Goal: Task Accomplishment & Management: Manage account settings

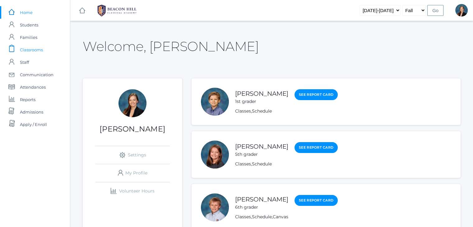
click at [28, 49] on span "Classrooms" at bounding box center [31, 50] width 23 height 12
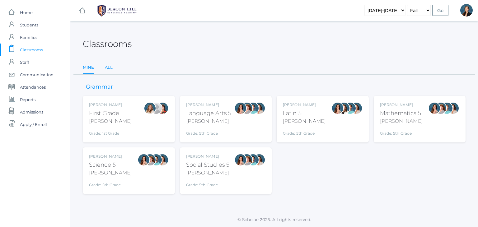
click at [108, 69] on link "All" at bounding box center [109, 67] width 8 height 12
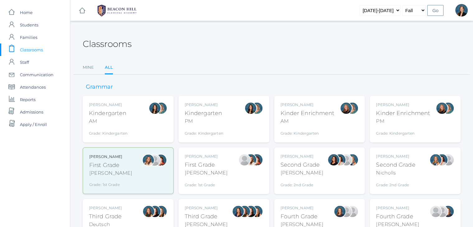
click at [249, 44] on div "Classrooms" at bounding box center [272, 40] width 378 height 23
click at [123, 119] on div "AM" at bounding box center [108, 121] width 39 height 7
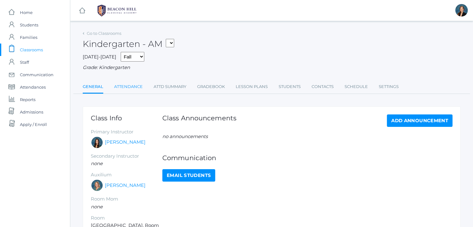
click at [132, 87] on link "Attendance" at bounding box center [128, 87] width 29 height 12
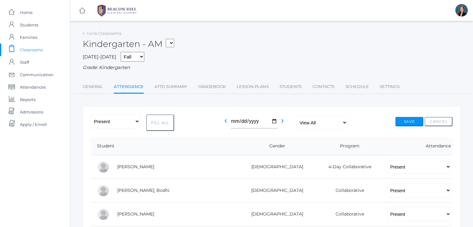
click at [24, 45] on span "Classrooms" at bounding box center [31, 50] width 23 height 12
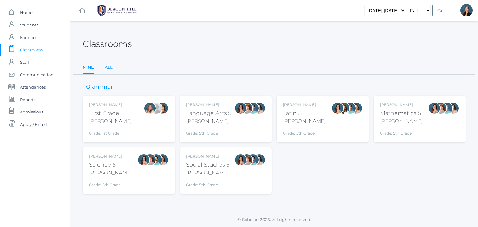
click at [105, 66] on link "All" at bounding box center [109, 67] width 8 height 12
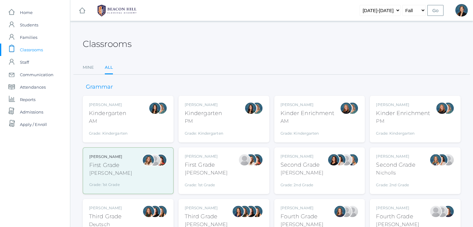
click at [317, 125] on div "Nicole Dean Kinder Enrichment AM Grade: Kindergarten *KNDC" at bounding box center [308, 119] width 54 height 34
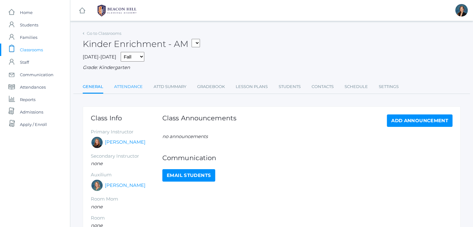
click at [132, 89] on link "Attendance" at bounding box center [128, 87] width 29 height 12
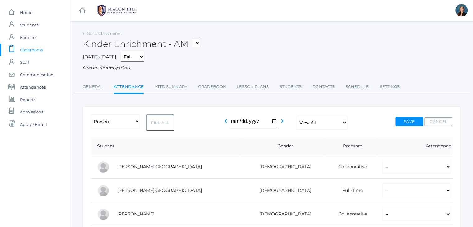
click at [27, 48] on span "Classrooms" at bounding box center [31, 50] width 23 height 12
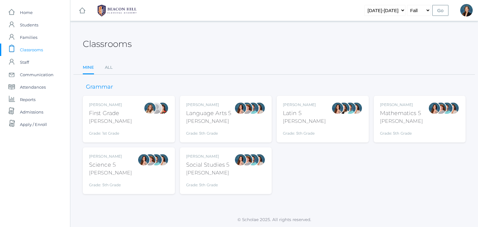
click at [233, 41] on div "Classrooms" at bounding box center [274, 40] width 383 height 23
click at [107, 66] on link "All" at bounding box center [109, 67] width 8 height 12
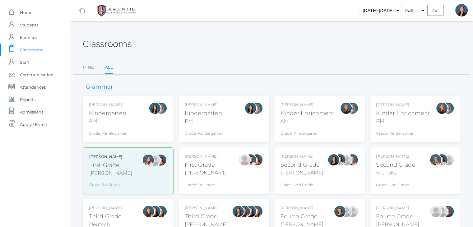
click at [209, 167] on div "First Grade" at bounding box center [206, 165] width 43 height 8
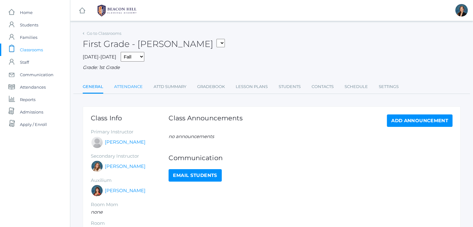
click at [121, 88] on link "Attendance" at bounding box center [128, 87] width 29 height 12
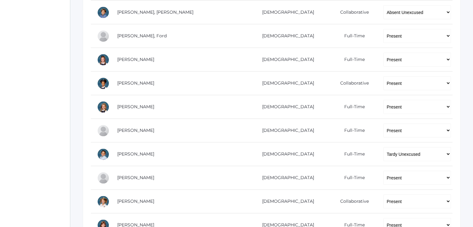
scroll to position [261, 0]
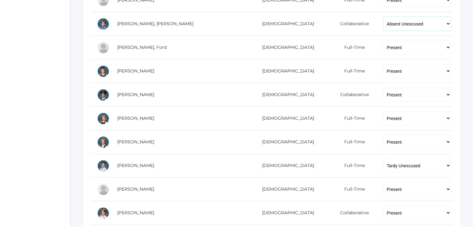
click at [390, 25] on select "-- Present Present-At-Home Tardy Excused Tardy Unexcused Absent Excused Absent …" at bounding box center [416, 24] width 67 height 14
select select "TE"
click at [383, 17] on select "-- Present Present-At-Home Tardy Excused Tardy Unexcused Absent Excused Absent …" at bounding box center [416, 24] width 67 height 14
click at [10, 158] on div "icons/ui/navigation/home Created with Sketch. Home icons/user/plain Created wit…" at bounding box center [35, 42] width 70 height 606
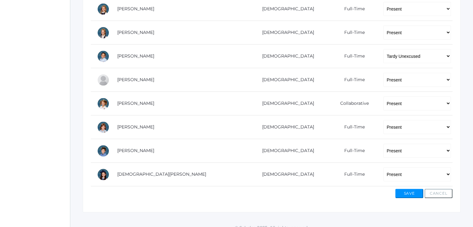
scroll to position [378, 0]
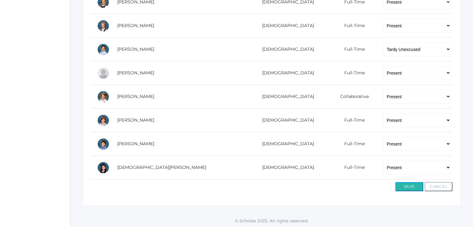
click at [409, 186] on button "Save" at bounding box center [409, 186] width 28 height 9
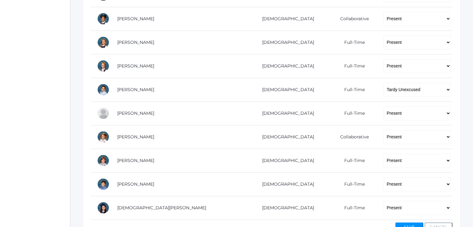
scroll to position [373, 0]
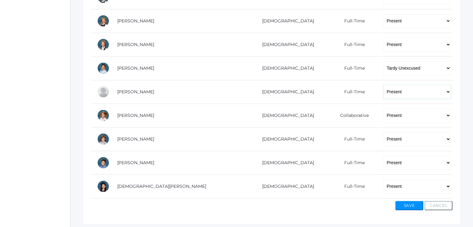
click at [383, 91] on select "-- Present Present-At-Home Tardy Excused Tardy Unexcused Absent Excused Absent …" at bounding box center [416, 92] width 67 height 14
select select "AE"
click at [383, 85] on select "-- Present Present-At-Home Tardy Excused Tardy Unexcused Absent Excused Absent …" at bounding box center [416, 92] width 67 height 14
click at [403, 202] on button "Save" at bounding box center [409, 205] width 28 height 9
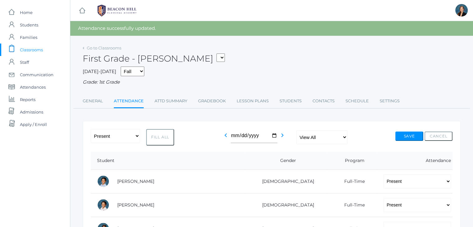
click at [32, 48] on span "Classrooms" at bounding box center [31, 50] width 23 height 12
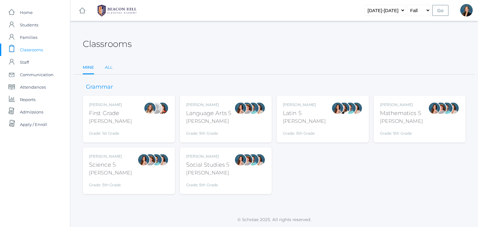
click at [108, 68] on link "All" at bounding box center [109, 67] width 8 height 12
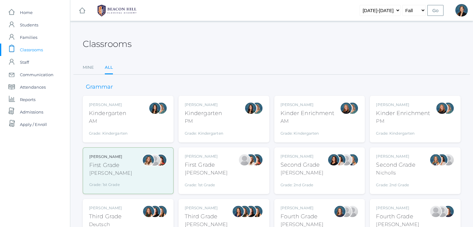
click at [295, 162] on div "Second Grade" at bounding box center [302, 165] width 43 height 8
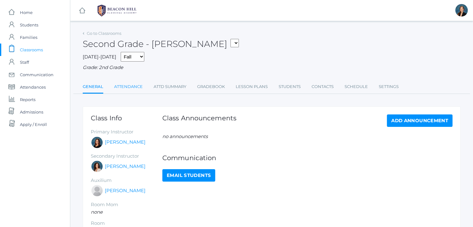
click at [119, 83] on link "Attendance" at bounding box center [128, 87] width 29 height 12
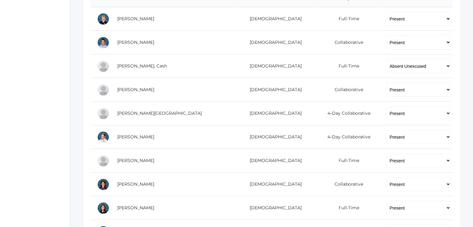
scroll to position [149, 0]
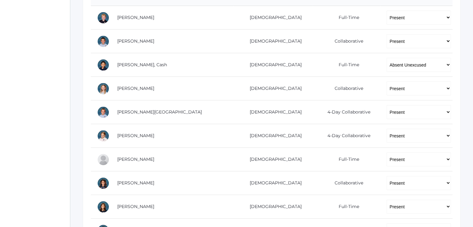
click at [6, 98] on div "icons/ui/navigation/home Created with Sketch. Home icons/user/plain Created wit…" at bounding box center [35, 201] width 70 height 700
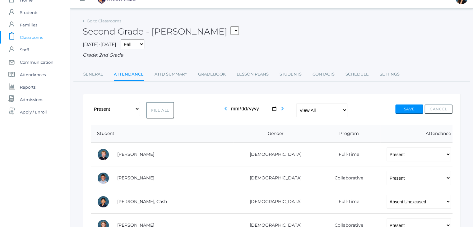
scroll to position [25, 0]
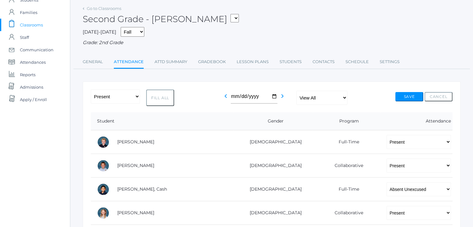
click at [38, 24] on span "Classrooms" at bounding box center [31, 25] width 23 height 12
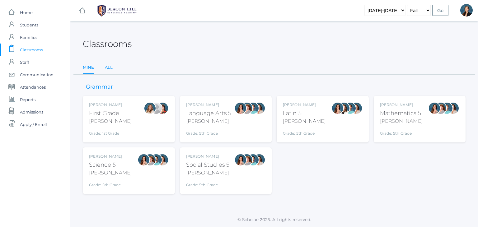
click at [109, 69] on link "All" at bounding box center [109, 67] width 8 height 12
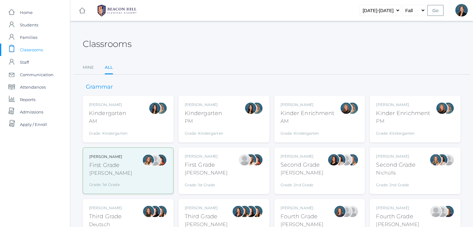
click at [380, 170] on div "Nicholls" at bounding box center [395, 172] width 39 height 7
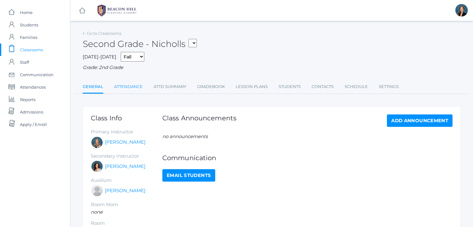
click at [131, 85] on link "Attendance" at bounding box center [128, 87] width 29 height 12
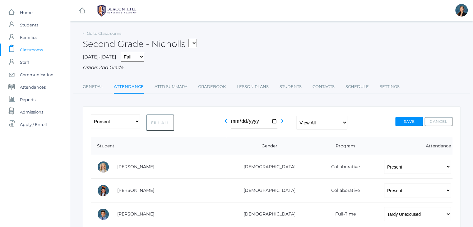
click at [42, 48] on span "Classrooms" at bounding box center [31, 50] width 23 height 12
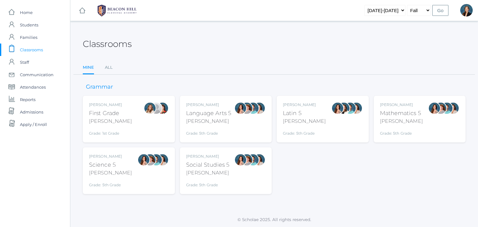
click at [93, 130] on div "Grade: 1st Grade" at bounding box center [110, 132] width 43 height 9
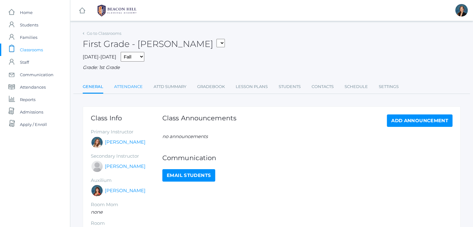
click at [123, 83] on link "Attendance" at bounding box center [128, 87] width 29 height 12
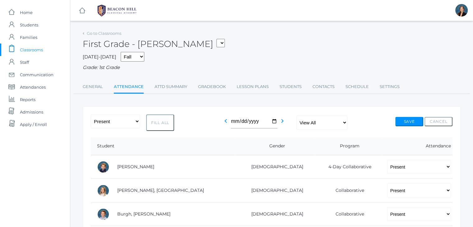
click at [36, 45] on span "Classrooms" at bounding box center [31, 50] width 23 height 12
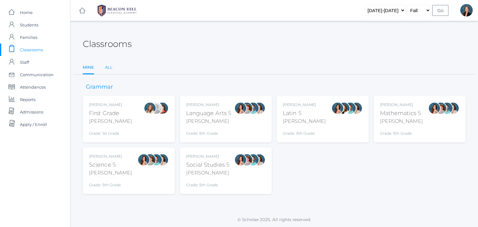
click at [109, 71] on link "All" at bounding box center [109, 67] width 8 height 12
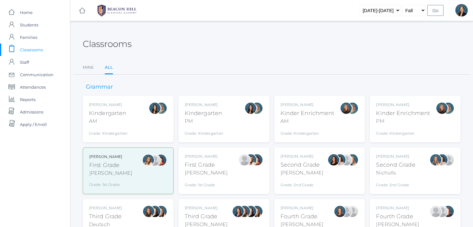
click at [379, 170] on div "Nicholls" at bounding box center [395, 172] width 39 height 7
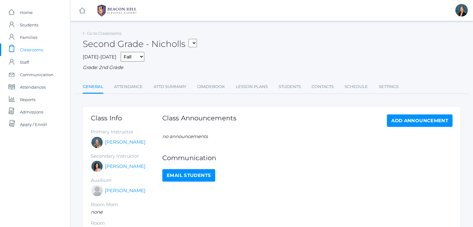
click at [26, 49] on span "Classrooms" at bounding box center [31, 50] width 23 height 12
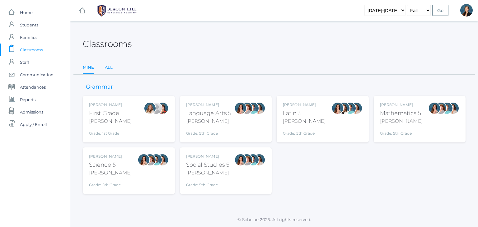
click at [108, 68] on link "All" at bounding box center [109, 67] width 8 height 12
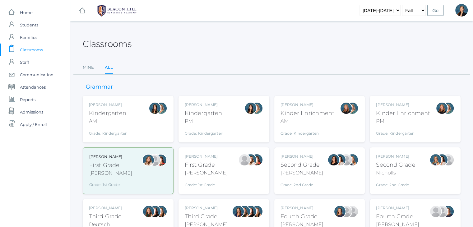
click at [95, 210] on div "[PERSON_NAME]" at bounding box center [105, 208] width 33 height 6
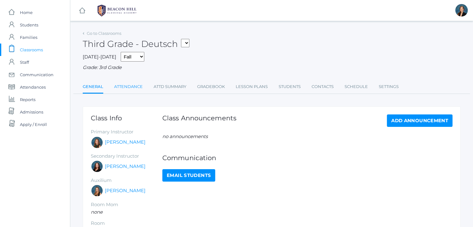
click at [138, 84] on link "Attendance" at bounding box center [128, 87] width 29 height 12
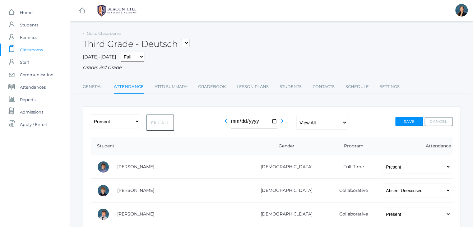
click at [37, 50] on span "Classrooms" at bounding box center [31, 50] width 23 height 12
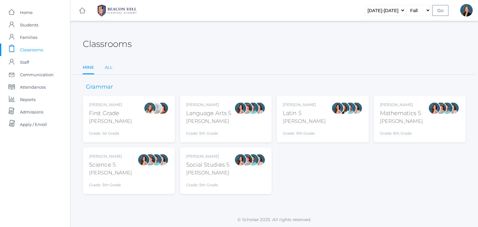
click at [110, 65] on link "All" at bounding box center [109, 67] width 8 height 12
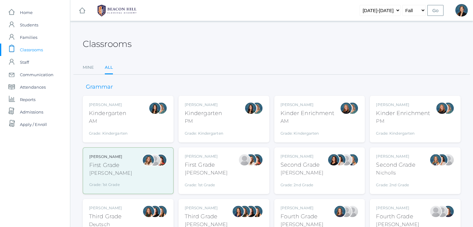
click at [319, 46] on div "Classrooms" at bounding box center [272, 40] width 378 height 23
click at [201, 211] on div "Lori Webster Third Grade Webster Grade: 3rd Grade 03LA" at bounding box center [206, 222] width 43 height 34
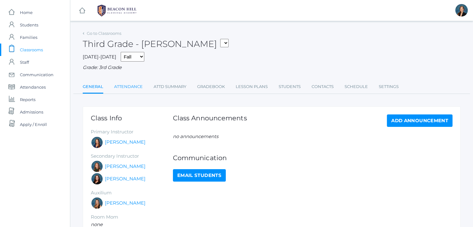
click at [135, 86] on link "Attendance" at bounding box center [128, 87] width 29 height 12
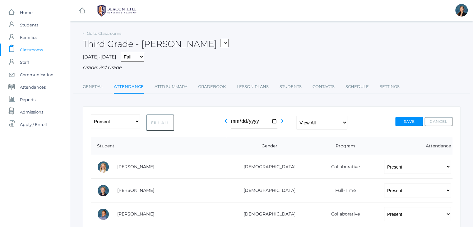
click at [29, 49] on span "Classrooms" at bounding box center [31, 50] width 23 height 12
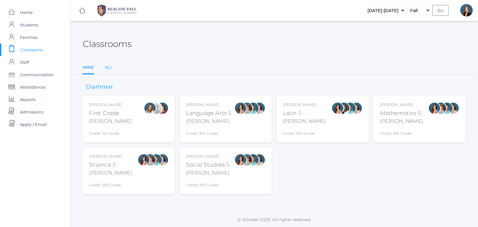
click at [111, 68] on link "All" at bounding box center [109, 67] width 8 height 12
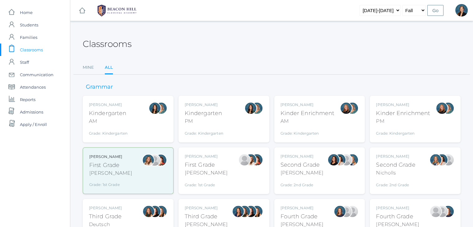
click at [280, 57] on div "Classrooms Mine All Mine All" at bounding box center [272, 52] width 378 height 46
click at [286, 40] on div "Classrooms" at bounding box center [272, 40] width 378 height 23
click at [280, 40] on div "Classrooms" at bounding box center [272, 40] width 378 height 23
click at [30, 22] on span "Students" at bounding box center [29, 25] width 18 height 12
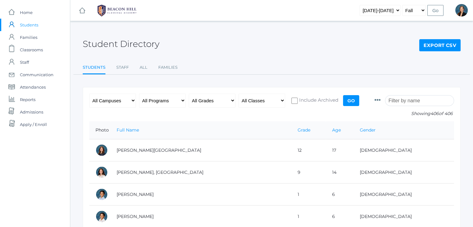
click at [408, 102] on input "search" at bounding box center [419, 100] width 69 height 11
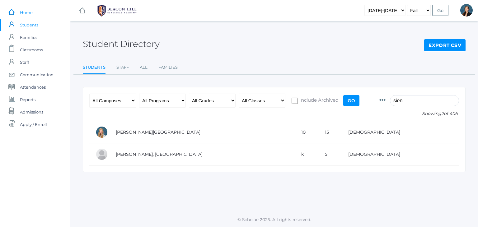
type input "sien"
click at [26, 13] on span "Home" at bounding box center [26, 12] width 13 height 12
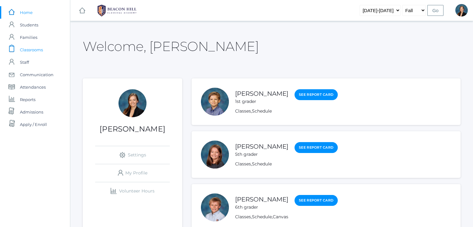
click at [32, 51] on span "Classrooms" at bounding box center [31, 50] width 23 height 12
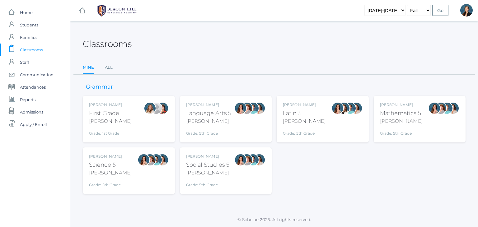
click at [244, 55] on div "Classrooms Mine All Mine All" at bounding box center [274, 52] width 383 height 46
click at [106, 64] on link "All" at bounding box center [109, 67] width 8 height 12
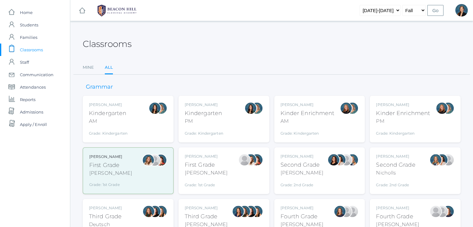
click at [383, 212] on div "Fourth Grade" at bounding box center [397, 216] width 43 height 8
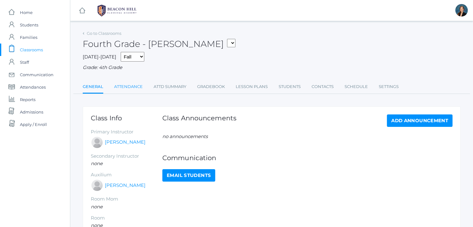
click at [133, 90] on link "Attendance" at bounding box center [128, 87] width 29 height 12
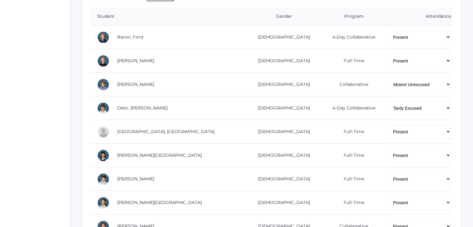
scroll to position [137, 0]
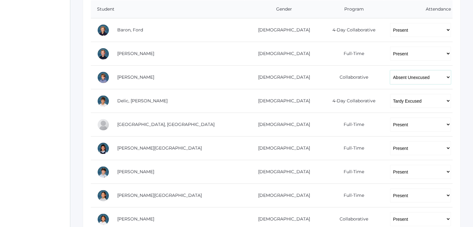
click at [390, 77] on select "-- Present Present-At-Home Tardy Excused Tardy Unexcused Absent Excused Absent …" at bounding box center [420, 77] width 61 height 14
select select "AE"
click at [390, 70] on select "-- Present Present-At-Home Tardy Excused Tardy Unexcused Absent Excused Absent …" at bounding box center [420, 77] width 61 height 14
click at [29, 116] on div "icons/ui/navigation/home Created with Sketch. Home icons/user/plain Created wit…" at bounding box center [35, 166] width 70 height 606
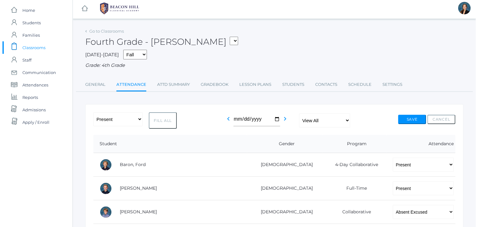
scroll to position [0, 0]
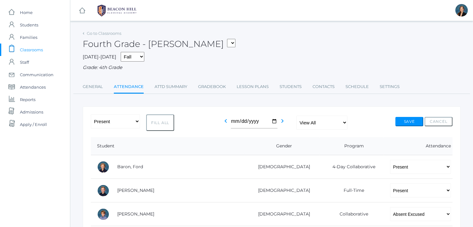
click at [40, 48] on span "Classrooms" at bounding box center [31, 50] width 23 height 12
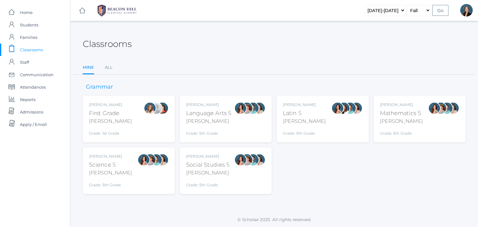
click at [221, 121] on div "[PERSON_NAME]" at bounding box center [208, 121] width 45 height 7
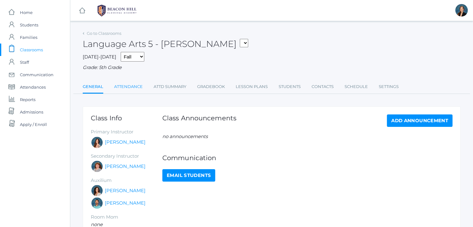
click at [129, 85] on link "Attendance" at bounding box center [128, 87] width 29 height 12
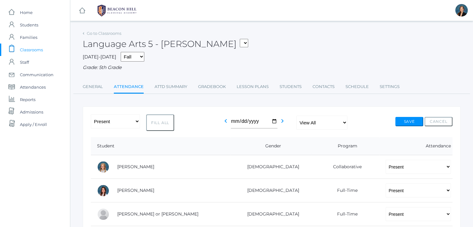
click at [27, 51] on span "Classrooms" at bounding box center [31, 50] width 23 height 12
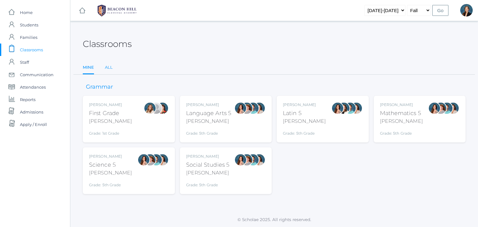
click at [109, 66] on link "All" at bounding box center [109, 67] width 8 height 12
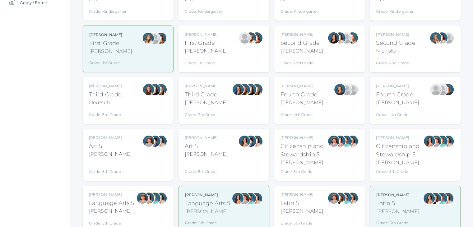
scroll to position [149, 0]
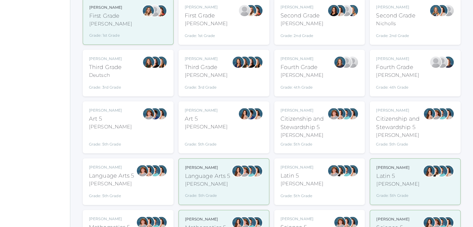
click at [126, 192] on div "Grade: 5th Grade" at bounding box center [111, 194] width 45 height 9
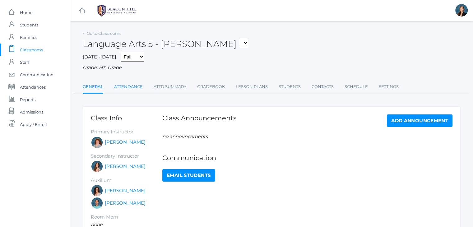
click at [125, 85] on link "Attendance" at bounding box center [128, 87] width 29 height 12
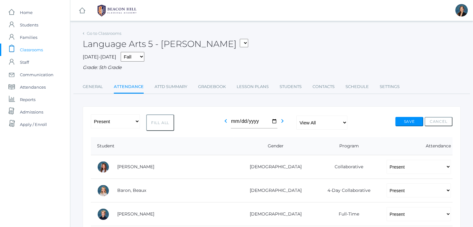
click at [36, 49] on span "Classrooms" at bounding box center [31, 50] width 23 height 12
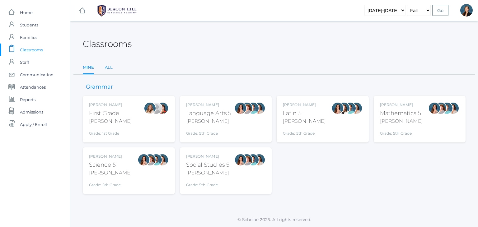
click at [109, 65] on link "All" at bounding box center [109, 67] width 8 height 12
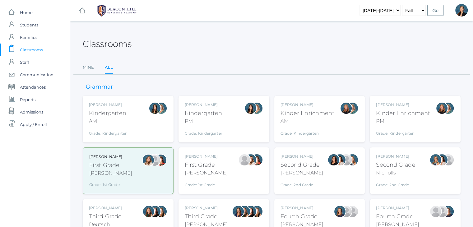
click at [264, 71] on ul "Mine All" at bounding box center [272, 67] width 378 height 13
click at [315, 207] on div "Ellie Bradley" at bounding box center [302, 208] width 43 height 6
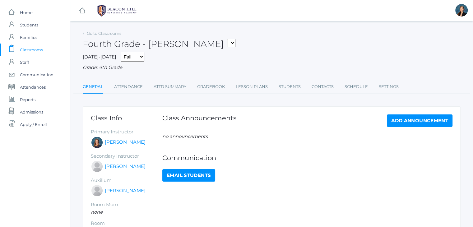
click at [231, 44] on div "Fourth Grade - Bradley 01LA - First Grade Barber 05LATIN - Latin 5 Salazar 05MA…" at bounding box center [272, 40] width 378 height 23
click at [32, 28] on span "Students" at bounding box center [29, 25] width 18 height 12
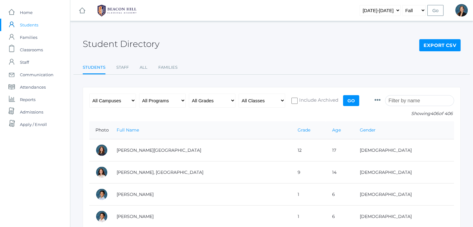
click at [421, 99] on input "search" at bounding box center [419, 100] width 69 height 11
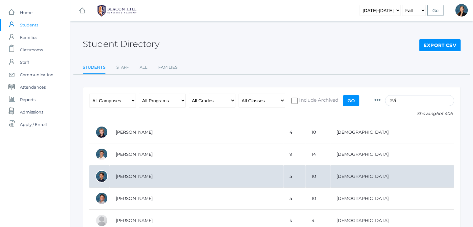
type input "levi"
click at [139, 175] on td "[PERSON_NAME]" at bounding box center [196, 176] width 174 height 22
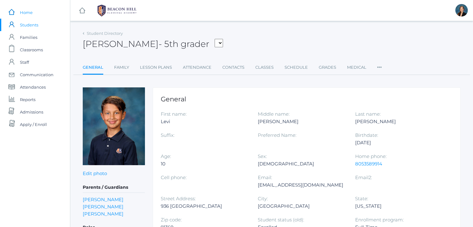
click at [27, 10] on span "Home" at bounding box center [26, 12] width 13 height 12
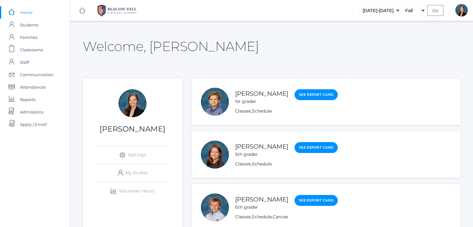
click at [270, 44] on div "Welcome, [PERSON_NAME]" at bounding box center [272, 43] width 378 height 28
click at [29, 27] on span "Students" at bounding box center [29, 25] width 18 height 12
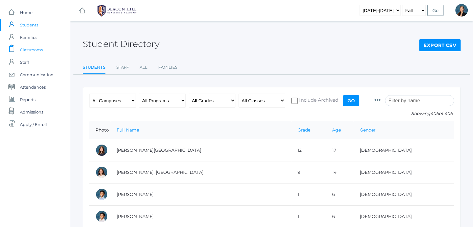
click at [36, 50] on span "Classrooms" at bounding box center [31, 50] width 23 height 12
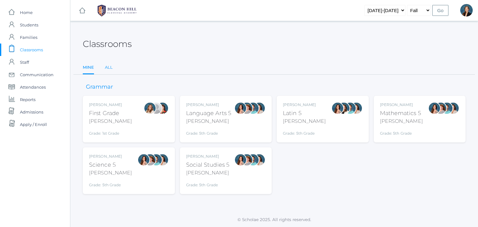
click at [107, 65] on link "All" at bounding box center [109, 67] width 8 height 12
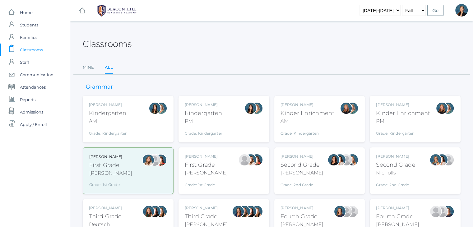
click at [302, 214] on div "Fourth Grade" at bounding box center [302, 216] width 43 height 8
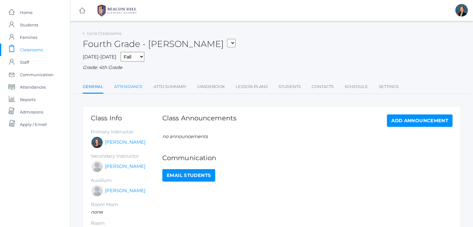
click at [129, 91] on link "Attendance" at bounding box center [128, 87] width 29 height 12
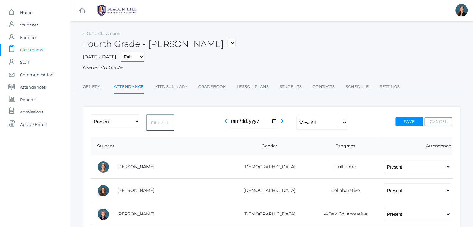
click at [23, 51] on span "Classrooms" at bounding box center [31, 50] width 23 height 12
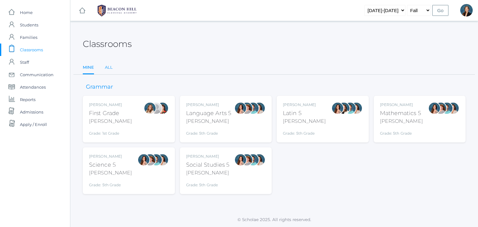
click at [109, 67] on link "All" at bounding box center [109, 67] width 8 height 12
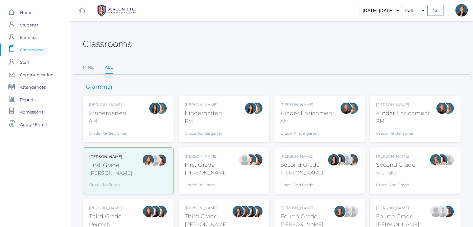
click at [322, 118] on div "AM" at bounding box center [308, 121] width 54 height 7
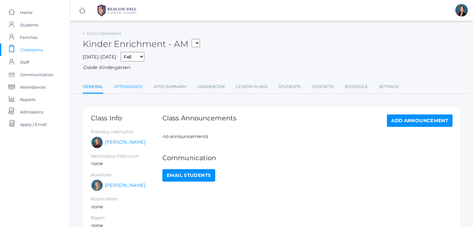
click at [121, 86] on link "Attendance" at bounding box center [128, 87] width 29 height 12
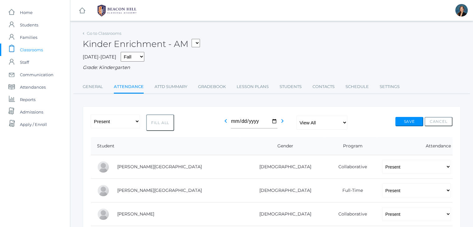
click at [260, 47] on div "Kinder Enrichment - AM 01LA - First Grade Barber 05LATIN - Latin 5 Salazar 05MA…" at bounding box center [272, 40] width 378 height 23
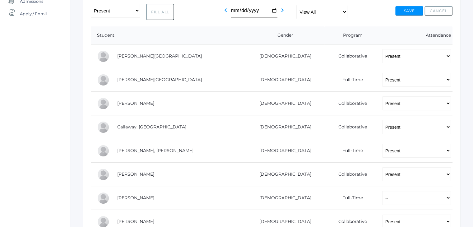
scroll to position [91, 0]
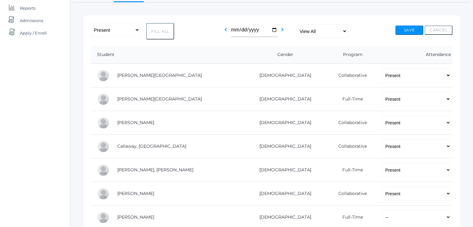
click at [30, 91] on div "icons/ui/navigation/home Created with Sketch. Home icons/user/plain Created wit…" at bounding box center [35, 212] width 70 height 606
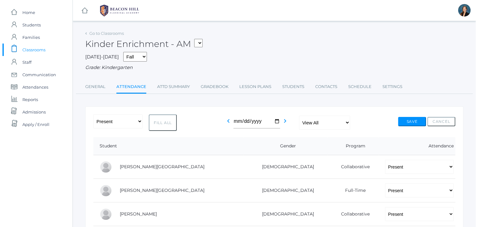
scroll to position [0, 0]
click at [297, 66] on div "Grade: Kindergarten" at bounding box center [272, 67] width 378 height 7
click at [289, 45] on div "Kinder Enrichment - AM 01LA - First Grade Barber 05LATIN - Latin 5 Salazar 05MA…" at bounding box center [272, 40] width 378 height 23
click at [272, 58] on div "2025-2026 Fall Spring Grade: Kindergarten" at bounding box center [272, 61] width 378 height 19
click at [260, 52] on div "2025-2026 Fall Spring Grade: Kindergarten" at bounding box center [272, 61] width 378 height 19
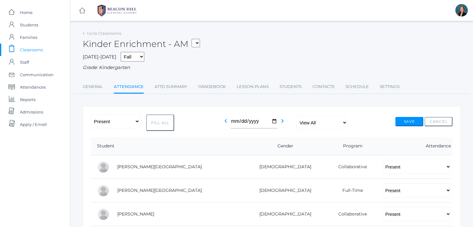
click at [259, 50] on div "Kinder Enrichment - AM 01LA - First Grade Barber 05LATIN - Latin 5 Salazar 05MA…" at bounding box center [272, 40] width 378 height 23
click at [257, 46] on div "Kinder Enrichment - AM 01LA - First Grade Barber 05LATIN - Latin 5 Salazar 05MA…" at bounding box center [272, 40] width 378 height 23
click span "Attendances"
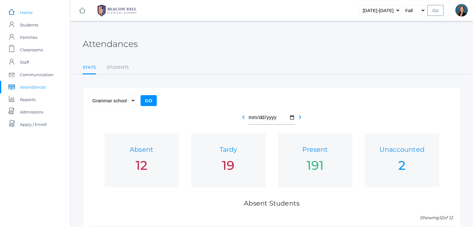
click span "Home"
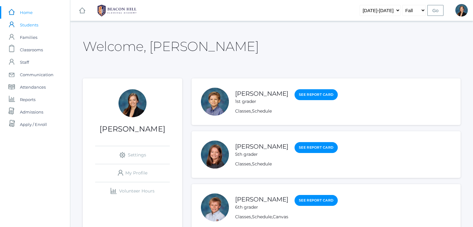
click span "Students"
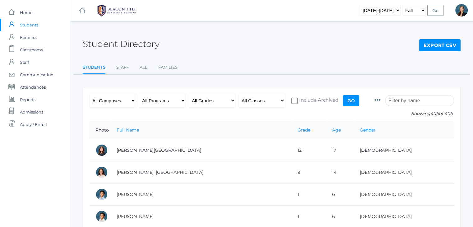
click input "search"
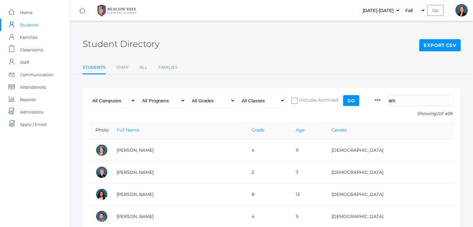
type input "a"
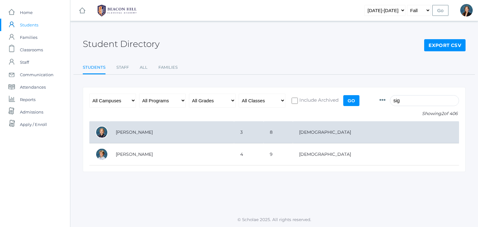
type input "sig"
click td "Sigwing, Olivia"
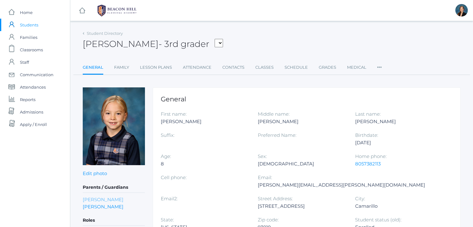
click at [100, 201] on link "[PERSON_NAME]" at bounding box center [103, 199] width 41 height 7
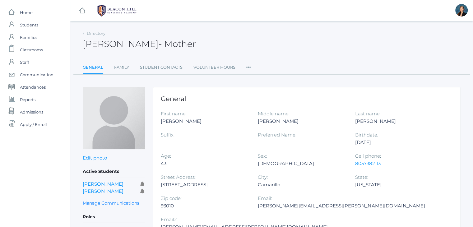
click at [241, 49] on div "[PERSON_NAME] - Mother [PERSON_NAME] Mother" at bounding box center [272, 40] width 378 height 23
click at [248, 49] on div "[PERSON_NAME] - Mother [PERSON_NAME] Mother" at bounding box center [272, 40] width 378 height 23
click at [25, 26] on span "Students" at bounding box center [29, 25] width 18 height 12
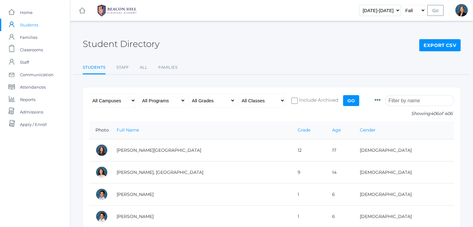
click at [385, 11] on select "[DATE]-[DATE] [DATE]-[DATE] [DATE]-[DATE] [DATE]-[DATE] [DATE]-[DATE] [DATE]-[D…" at bounding box center [380, 10] width 41 height 11
select select "[DATE]-[DATE]"
click at [369, 5] on select "[DATE]-[DATE] [DATE]-[DATE] [DATE]-[DATE] [DATE]-[DATE] [DATE]-[DATE] [DATE]-[D…" at bounding box center [380, 10] width 41 height 11
click at [411, 12] on select "Fall Spring" at bounding box center [414, 10] width 24 height 11
select select "2"
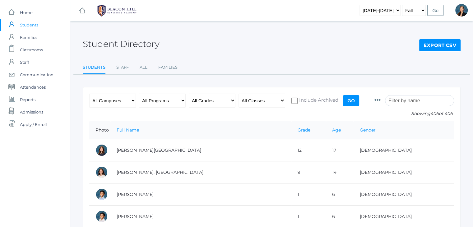
click at [403, 5] on select "Fall Spring" at bounding box center [414, 10] width 24 height 11
click at [432, 7] on input "Go" at bounding box center [435, 10] width 16 height 11
click at [400, 99] on input "search" at bounding box center [419, 100] width 69 height 11
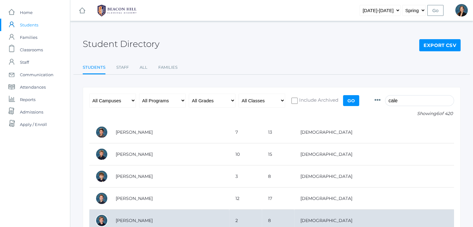
type input "cale"
click at [142, 219] on td "[PERSON_NAME]" at bounding box center [169, 221] width 120 height 22
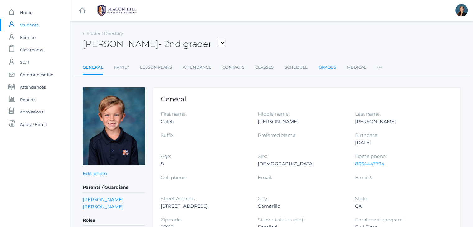
click at [334, 65] on link "Grades" at bounding box center [327, 67] width 17 height 12
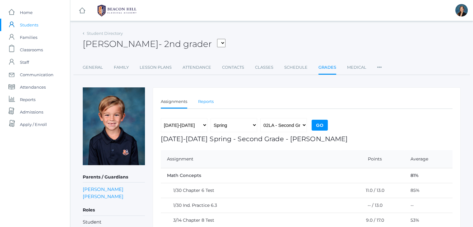
click at [206, 100] on link "Reports" at bounding box center [206, 101] width 16 height 12
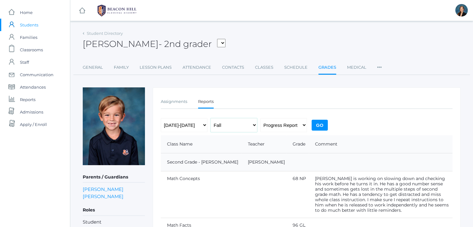
click at [248, 123] on select "Fall Spring" at bounding box center [234, 125] width 47 height 14
select select "2"
click at [211, 118] on select "Fall Spring" at bounding box center [234, 125] width 47 height 14
click at [279, 123] on select "Progress Report Report Card" at bounding box center [283, 125] width 47 height 14
select select "report"
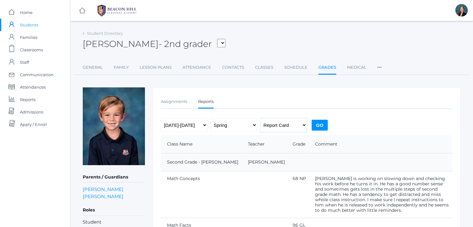
click at [260, 118] on select "Progress Report Report Card" at bounding box center [283, 125] width 47 height 14
click at [318, 124] on input "Go" at bounding box center [320, 125] width 16 height 11
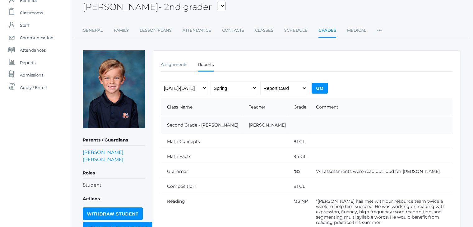
scroll to position [36, 0]
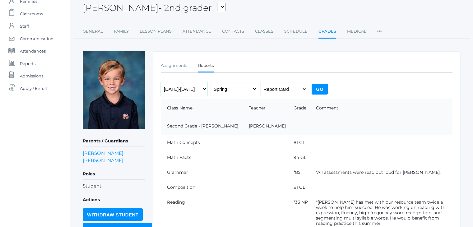
click at [190, 89] on select "[DATE]-[DATE] [DATE]-[DATE] [DATE]-[DATE] [DATE]-[DATE] [DATE]-[DATE] [DATE]-[D…" at bounding box center [184, 89] width 47 height 14
select select "[DATE]-[DATE]"
click at [161, 82] on select "[DATE]-[DATE] [DATE]-[DATE] [DATE]-[DATE] [DATE]-[DATE] [DATE]-[DATE] [DATE]-[D…" at bounding box center [184, 89] width 47 height 14
click at [247, 86] on select "Fall Spring" at bounding box center [234, 89] width 47 height 14
select select "1"
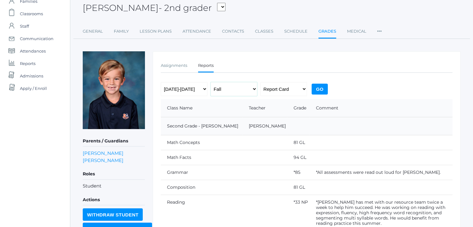
click at [211, 82] on select "Fall Spring" at bounding box center [234, 89] width 47 height 14
click at [320, 85] on input "Go" at bounding box center [320, 89] width 16 height 11
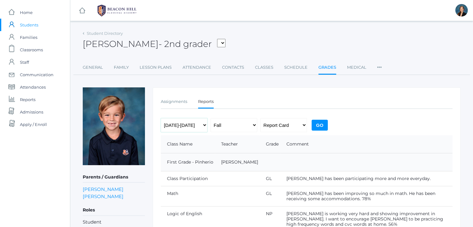
click at [198, 121] on select "[DATE]-[DATE] [DATE]-[DATE] [DATE]-[DATE] [DATE]-[DATE] [DATE]-[DATE] [DATE]-[D…" at bounding box center [184, 125] width 47 height 14
select select "[DATE]-[DATE]"
click at [161, 118] on select "[DATE]-[DATE] [DATE]-[DATE] [DATE]-[DATE] [DATE]-[DATE] [DATE]-[DATE] [DATE]-[D…" at bounding box center [184, 125] width 47 height 14
click at [316, 125] on input "Go" at bounding box center [320, 125] width 16 height 11
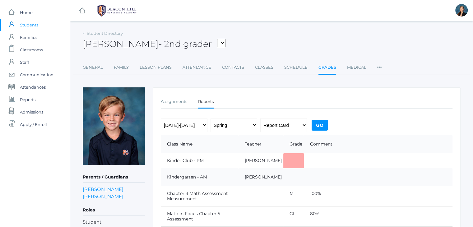
click at [443, 213] on td "80%" at bounding box center [378, 217] width 149 height 20
click at [228, 127] on select "Fall Spring" at bounding box center [234, 125] width 47 height 14
select select "1"
click at [211, 118] on select "Fall Spring" at bounding box center [234, 125] width 47 height 14
click at [322, 128] on input "Go" at bounding box center [320, 125] width 16 height 11
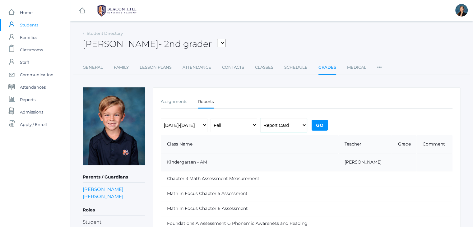
click at [272, 128] on select "Progress Report Report Card" at bounding box center [283, 125] width 47 height 14
click at [260, 118] on select "Progress Report Report Card" at bounding box center [283, 125] width 47 height 14
click at [271, 125] on select "Progress Report Report Card" at bounding box center [283, 125] width 47 height 14
select select "report"
click at [260, 118] on select "Progress Report Report Card" at bounding box center [283, 125] width 47 height 14
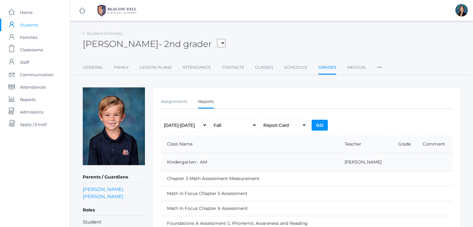
click at [315, 125] on input "Go" at bounding box center [320, 125] width 16 height 11
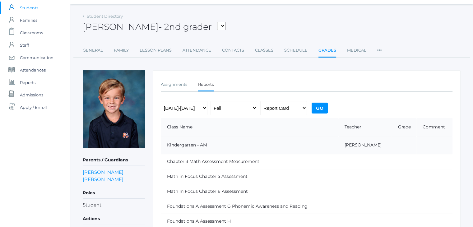
scroll to position [13, 0]
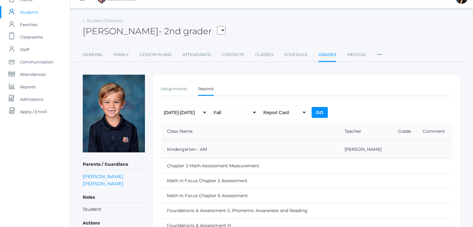
click at [315, 112] on input "Go" at bounding box center [320, 112] width 16 height 11
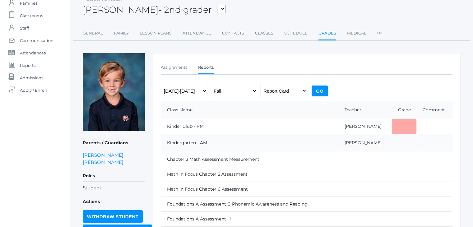
scroll to position [25, 0]
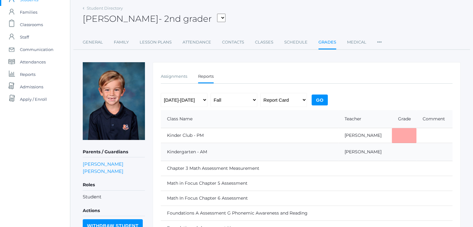
click at [320, 103] on input "Go" at bounding box center [320, 100] width 16 height 11
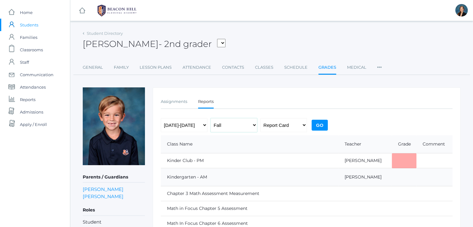
click at [236, 122] on select "Fall Spring" at bounding box center [234, 125] width 47 height 14
select select "2"
click at [211, 118] on select "Fall Spring" at bounding box center [234, 125] width 47 height 14
click at [314, 125] on input "Go" at bounding box center [320, 125] width 16 height 11
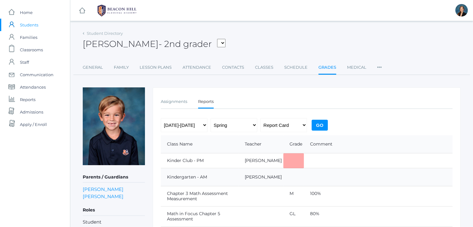
click at [287, 36] on div "[PERSON_NAME] - 2nd grader [PERSON_NAME] [PERSON_NAME], [PERSON_NAME], [PERSON_…" at bounding box center [272, 40] width 378 height 23
click at [227, 123] on select "Fall Spring" at bounding box center [234, 125] width 47 height 14
select select "1"
click at [211, 118] on select "Fall Spring" at bounding box center [234, 125] width 47 height 14
click at [321, 122] on input "Go" at bounding box center [320, 125] width 16 height 11
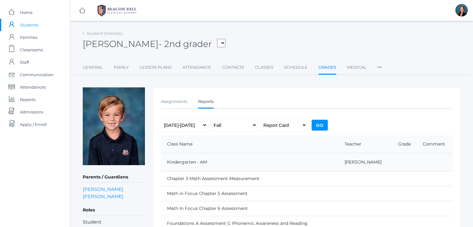
click at [328, 40] on div "[PERSON_NAME] - 2nd grader [PERSON_NAME] [PERSON_NAME], [PERSON_NAME], [PERSON_…" at bounding box center [272, 40] width 378 height 23
click at [288, 37] on div "[PERSON_NAME] - 2nd grader [PERSON_NAME] [PERSON_NAME], [PERSON_NAME], [PERSON_…" at bounding box center [272, 40] width 378 height 23
click at [27, 23] on span "Students" at bounding box center [29, 25] width 18 height 12
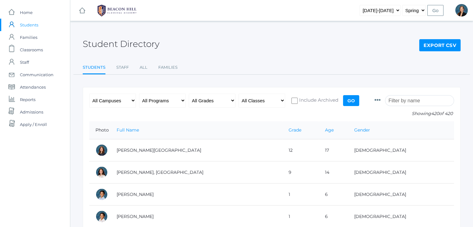
click at [405, 102] on input "search" at bounding box center [419, 100] width 69 height 11
click at [385, 5] on select "2019-2020 2020-2021 2021-2022 2022-2023 2023-2024 2024-2025 2025-2026" at bounding box center [380, 10] width 41 height 11
select select "[DATE]-[DATE]"
click at [369, 5] on select "2019-2020 2020-2021 2021-2022 2022-2023 2023-2024 2024-2025 2025-2026" at bounding box center [380, 10] width 41 height 11
click at [435, 9] on input "Go" at bounding box center [435, 10] width 16 height 11
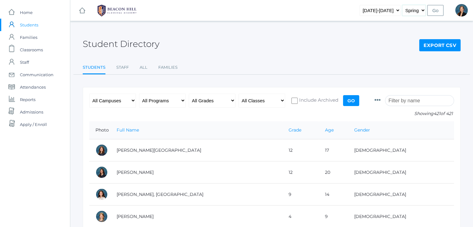
click at [409, 10] on select "Fall Spring" at bounding box center [414, 10] width 24 height 11
click at [440, 11] on input "Go" at bounding box center [435, 10] width 16 height 11
click at [409, 98] on input "search" at bounding box center [419, 100] width 69 height 11
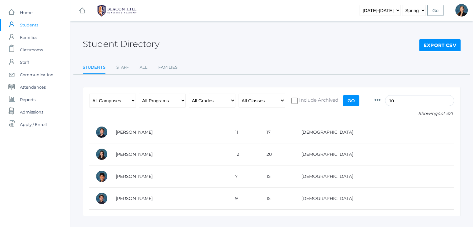
type input "n"
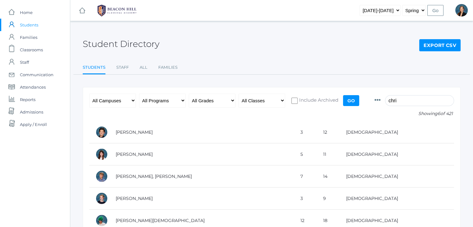
type input "christian smith"
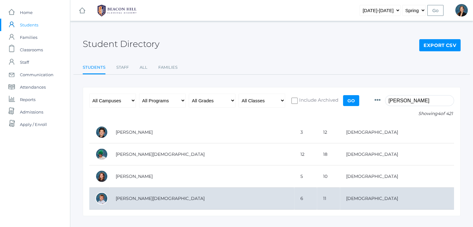
click at [142, 194] on td "[PERSON_NAME][DEMOGRAPHIC_DATA]" at bounding box center [201, 199] width 185 height 22
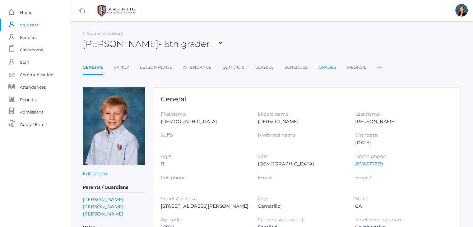
click at [331, 64] on link "Grades" at bounding box center [327, 67] width 17 height 12
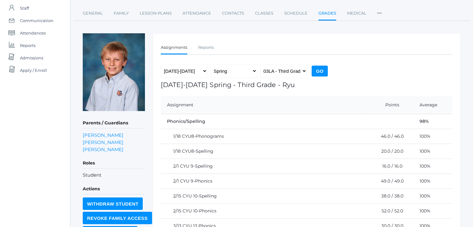
scroll to position [60, 0]
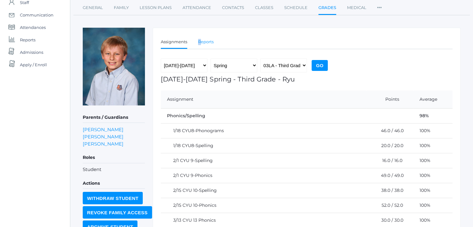
drag, startPoint x: 197, startPoint y: 38, endPoint x: 202, endPoint y: 42, distance: 7.3
click at [202, 42] on ul "Assignments Reports" at bounding box center [307, 42] width 292 height 13
click at [202, 42] on link "Reports" at bounding box center [206, 42] width 16 height 12
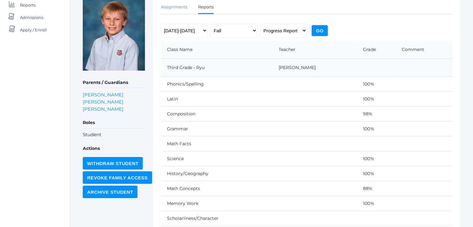
scroll to position [60, 0]
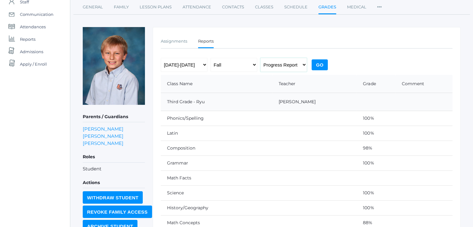
click at [280, 65] on select "Progress Report Report Card" at bounding box center [283, 65] width 47 height 14
select select "report"
click at [260, 58] on select "Progress Report Report Card" at bounding box center [283, 65] width 47 height 14
click at [315, 63] on input "Go" at bounding box center [320, 64] width 16 height 11
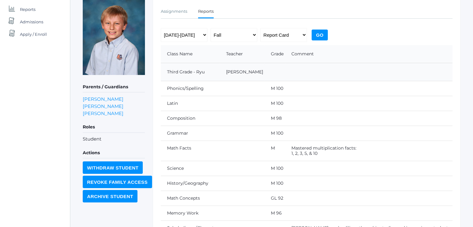
scroll to position [56, 0]
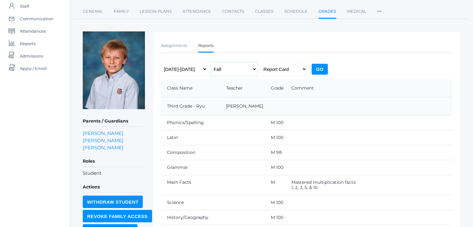
click at [230, 69] on select "Fall Spring" at bounding box center [234, 69] width 47 height 14
select select "2"
click at [211, 62] on select "Fall Spring" at bounding box center [234, 69] width 47 height 14
click at [317, 69] on input "Go" at bounding box center [320, 69] width 16 height 11
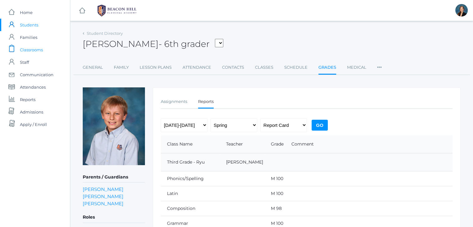
click at [40, 48] on span "Classrooms" at bounding box center [31, 50] width 23 height 12
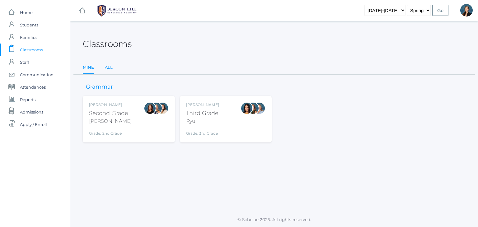
click at [108, 67] on link "All" at bounding box center [109, 67] width 8 height 12
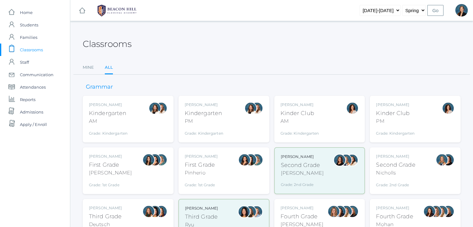
click at [114, 120] on div "AM" at bounding box center [108, 121] width 39 height 7
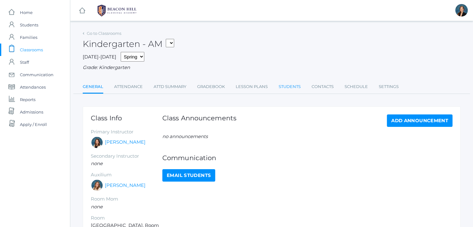
click at [288, 87] on link "Students" at bounding box center [290, 87] width 22 height 12
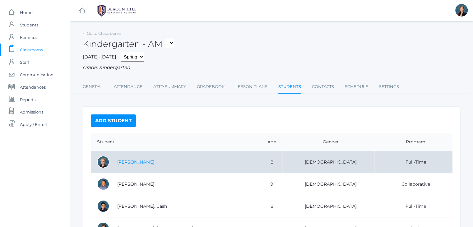
click at [136, 163] on link "[PERSON_NAME]" at bounding box center [135, 162] width 37 height 6
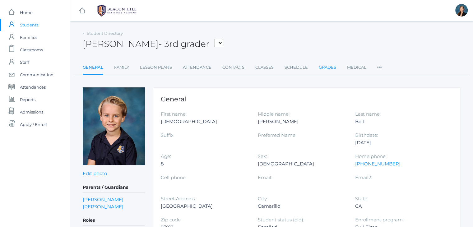
click at [323, 70] on link "Grades" at bounding box center [327, 67] width 17 height 12
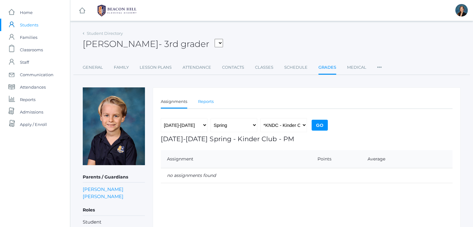
click at [203, 102] on link "Reports" at bounding box center [206, 101] width 16 height 12
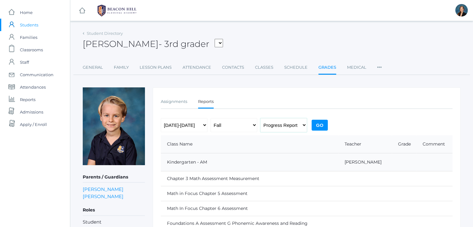
click at [290, 124] on select "Progress Report Report Card" at bounding box center [283, 125] width 47 height 14
select select "report"
click at [260, 118] on select "Progress Report Report Card" at bounding box center [283, 125] width 47 height 14
click at [321, 123] on input "Go" at bounding box center [320, 125] width 16 height 11
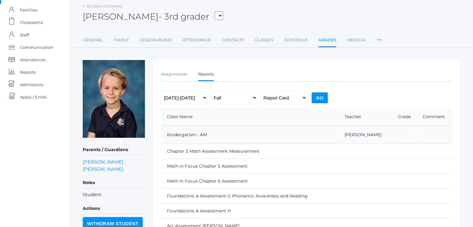
scroll to position [2, 0]
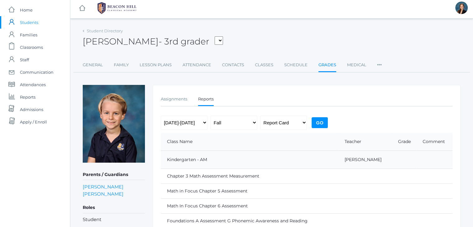
click at [215, 39] on select "[PERSON_NAME], [PERSON_NAME], [PERSON_NAME], [PERSON_NAME], [PERSON_NAME], [PER…" at bounding box center [219, 40] width 8 height 8
click at [263, 77] on div "Student Directory [PERSON_NAME] - 3rd grader [PERSON_NAME], [PERSON_NAME], [PER…" at bounding box center [272, 214] width 378 height 377
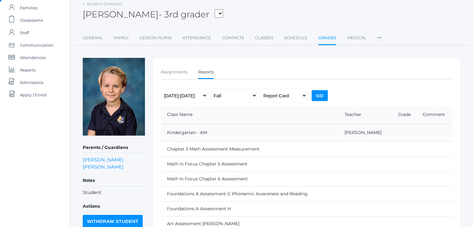
scroll to position [0, 0]
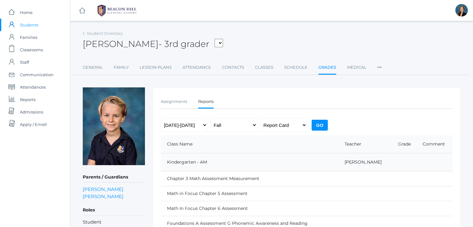
click at [197, 161] on td "Kindergarten - AM" at bounding box center [250, 162] width 178 height 18
click at [218, 166] on td "Kindergarten - AM" at bounding box center [250, 162] width 178 height 18
click at [28, 99] on span "Reports" at bounding box center [28, 99] width 16 height 12
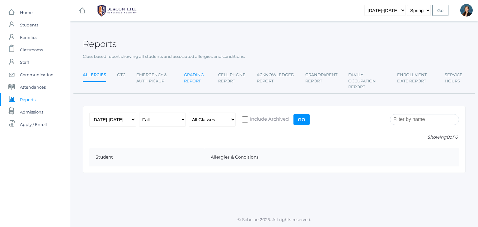
click at [196, 80] on link "Grading Report" at bounding box center [195, 78] width 23 height 18
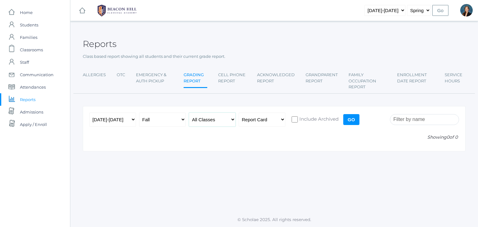
click at [194, 121] on select "All Classes Grammar - *KIND - Kindergarten AM - *KIND - Kindergarten PM - *KNDC…" at bounding box center [212, 120] width 47 height 14
select select "789"
click at [189, 113] on select "All Classes Grammar - *KIND - Kindergarten AM - *KIND - Kindergarten PM - *KNDC…" at bounding box center [212, 120] width 47 height 14
click at [348, 121] on input "Go" at bounding box center [351, 119] width 16 height 11
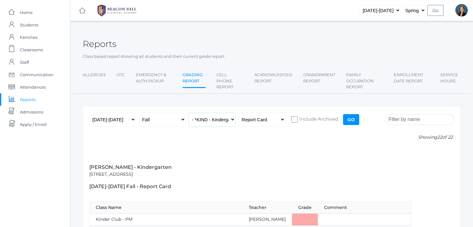
click at [216, 123] on select "All Classes Grammar - *KIND - Kindergarten AM - *KIND - Kindergarten PM - *KNDC…" at bounding box center [212, 120] width 47 height 14
select select "715"
click at [189, 113] on select "All Classes Grammar - *KIND - Kindergarten AM - *KIND - Kindergarten PM - *KNDC…" at bounding box center [212, 120] width 47 height 14
click at [345, 119] on input "Go" at bounding box center [351, 119] width 16 height 11
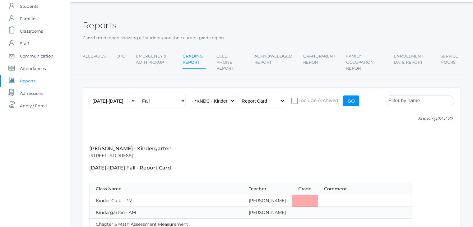
scroll to position [12, 0]
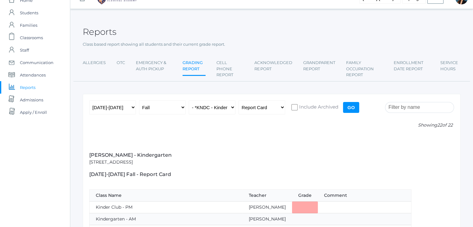
click at [308, 21] on div "Reports" at bounding box center [272, 28] width 378 height 23
click at [320, 39] on div "Reports" at bounding box center [272, 28] width 378 height 23
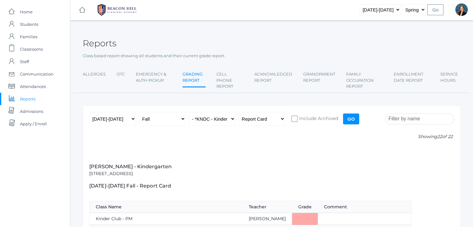
scroll to position [0, 0]
click at [23, 13] on span "Home" at bounding box center [26, 12] width 13 height 12
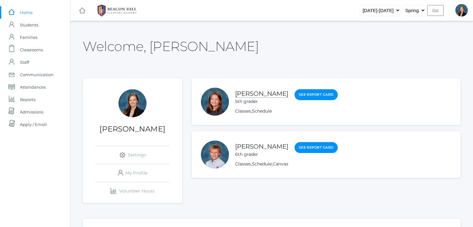
click at [251, 93] on link "Ayla Smith" at bounding box center [261, 94] width 53 height 8
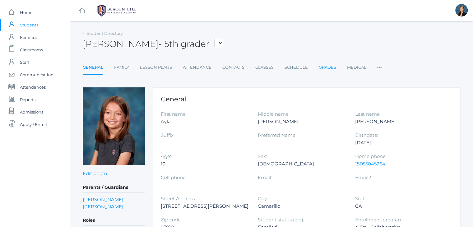
click at [326, 67] on link "Grades" at bounding box center [327, 67] width 17 height 12
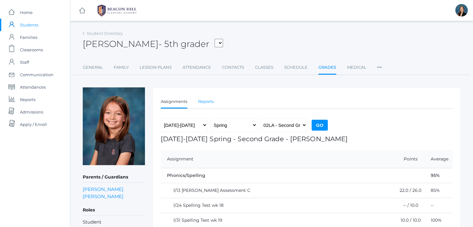
click at [206, 100] on link "Reports" at bounding box center [206, 101] width 16 height 12
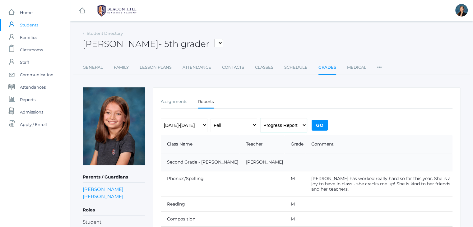
click at [289, 128] on select "Progress Report Report Card" at bounding box center [283, 125] width 47 height 14
select select "report"
click at [260, 118] on select "Progress Report Report Card" at bounding box center [283, 125] width 47 height 14
click at [318, 123] on input "Go" at bounding box center [320, 125] width 16 height 11
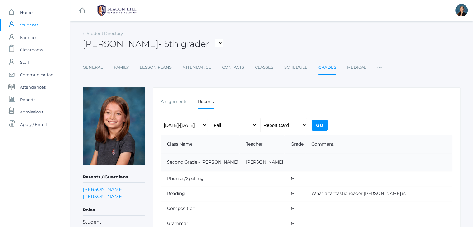
click at [282, 18] on div "icons/ui/navigation/hamburger Created with Sketch. icons/ui/navigation/home Cre…" at bounding box center [271, 10] width 403 height 21
click at [27, 51] on span "Classrooms" at bounding box center [31, 50] width 23 height 12
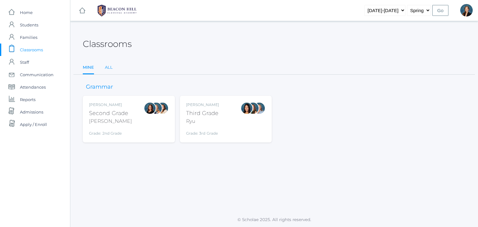
click at [108, 67] on link "All" at bounding box center [109, 67] width 8 height 12
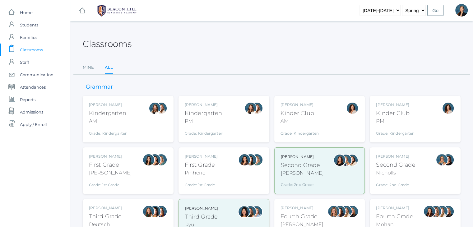
click at [217, 134] on div "Grade: Kindergarten" at bounding box center [204, 132] width 39 height 9
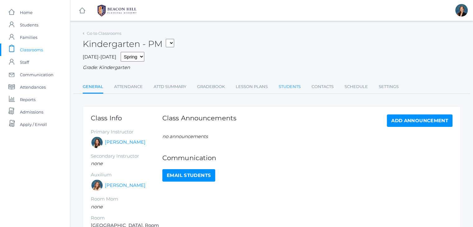
click at [282, 89] on link "Students" at bounding box center [290, 87] width 22 height 12
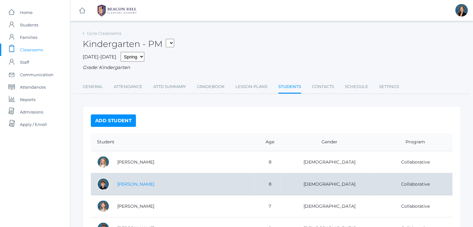
click at [146, 186] on link "[PERSON_NAME]" at bounding box center [135, 184] width 37 height 6
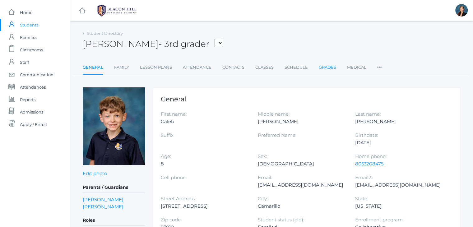
click at [327, 65] on link "Grades" at bounding box center [327, 67] width 17 height 12
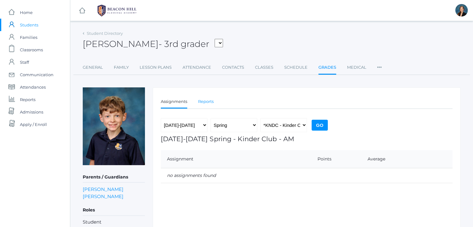
click at [205, 102] on link "Reports" at bounding box center [206, 101] width 16 height 12
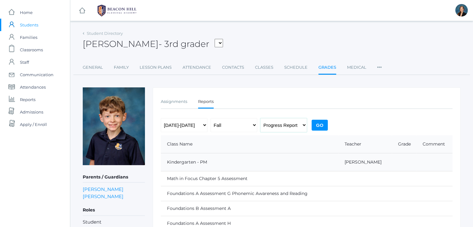
click at [283, 124] on select "Progress Report Report Card" at bounding box center [283, 125] width 47 height 14
select select "report"
click at [260, 118] on select "Progress Report Report Card" at bounding box center [283, 125] width 47 height 14
click at [321, 123] on input "Go" at bounding box center [320, 125] width 16 height 11
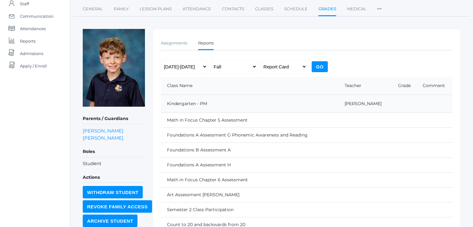
scroll to position [51, 0]
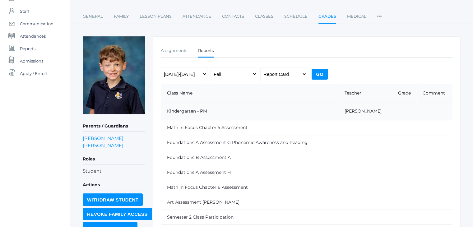
click input "Go"
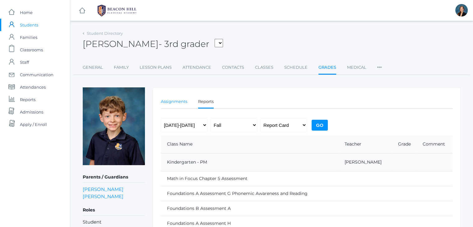
click at [173, 102] on link "Assignments" at bounding box center [174, 101] width 26 height 12
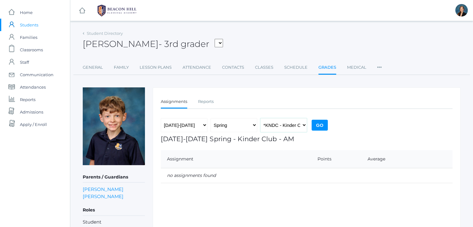
click at [271, 127] on select "*KNDC - Kinder Club AM *KIND - Kindergarten PM" at bounding box center [283, 125] width 47 height 14
select select "790"
click at [260, 118] on select "*KNDC - Kinder Club AM *KIND - Kindergarten PM" at bounding box center [283, 125] width 47 height 14
click at [318, 125] on input "Go" at bounding box center [320, 125] width 16 height 11
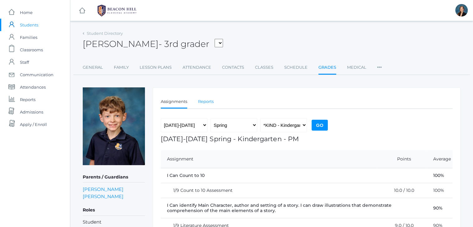
click at [205, 102] on link "Reports" at bounding box center [206, 101] width 16 height 12
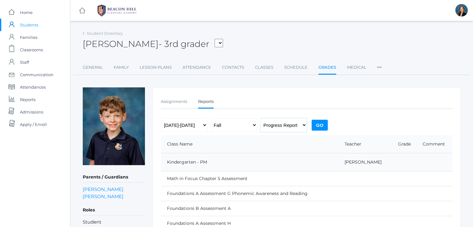
click at [273, 126] on select "Progress Report Report Card" at bounding box center [283, 125] width 47 height 14
click at [22, 23] on span "Students" at bounding box center [29, 25] width 18 height 12
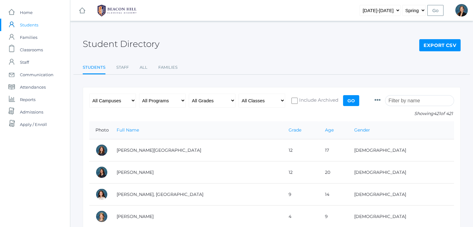
click at [405, 102] on input "search" at bounding box center [419, 100] width 69 height 11
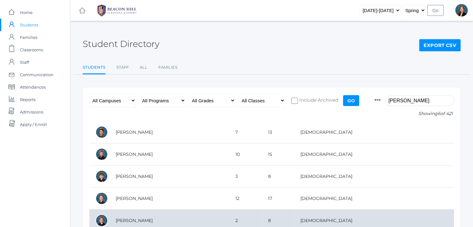
type input "caleb ripley"
click at [167, 219] on td "[PERSON_NAME]" at bounding box center [169, 221] width 120 height 22
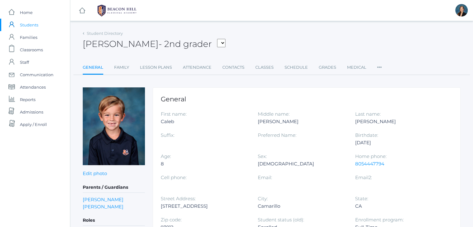
click at [167, 219] on label "Zip code:" at bounding box center [171, 220] width 21 height 6
click at [335, 66] on ul "General Family Lesson Plans Attendance Contacts Classes Schedule Grades Medical…" at bounding box center [272, 67] width 378 height 13
click at [330, 67] on link "Grades" at bounding box center [327, 67] width 17 height 12
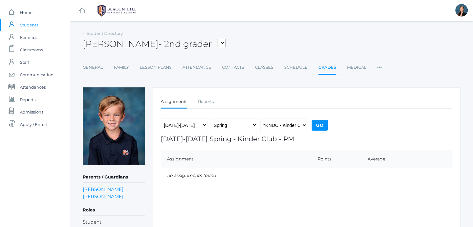
click at [313, 47] on div "Caleb Ripley - 2nd grader Albanese, Paige Arnold, Ella Baron, Beaux Burke, Elli…" at bounding box center [272, 40] width 378 height 23
click at [209, 101] on link "Reports" at bounding box center [206, 101] width 16 height 12
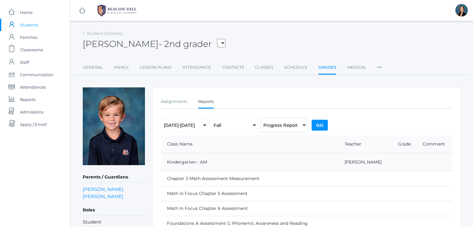
click at [274, 122] on select "Progress Report Report Card" at bounding box center [283, 125] width 47 height 14
select select "report"
click at [260, 118] on select "Progress Report Report Card" at bounding box center [283, 125] width 47 height 14
click at [318, 123] on input "Go" at bounding box center [320, 125] width 16 height 11
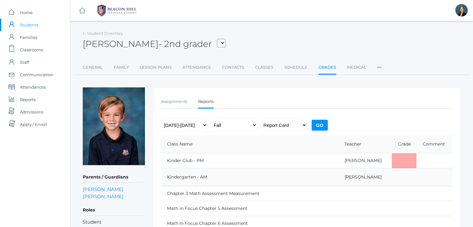
click at [421, 39] on div "[PERSON_NAME] - 2nd grader [PERSON_NAME], [PERSON_NAME], [PERSON_NAME], [PERSON…" at bounding box center [272, 40] width 378 height 23
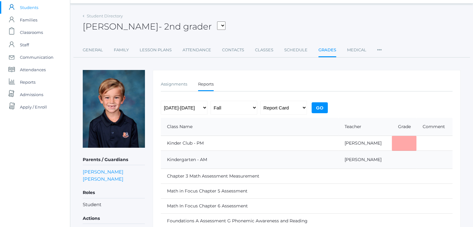
scroll to position [14, 0]
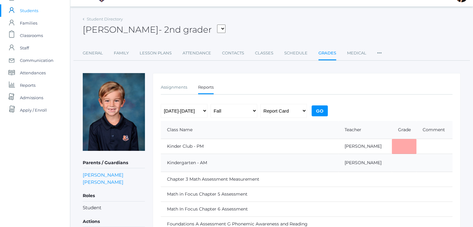
click at [22, 11] on span "Students" at bounding box center [29, 10] width 18 height 12
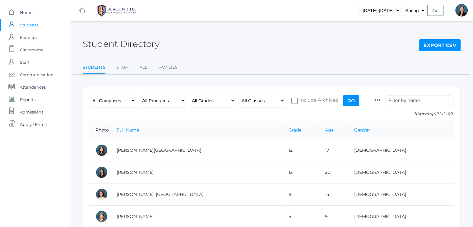
click at [409, 98] on input "search" at bounding box center [419, 100] width 69 height 11
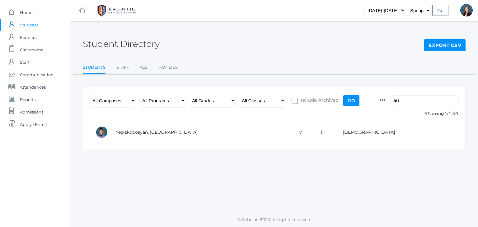
type input "a"
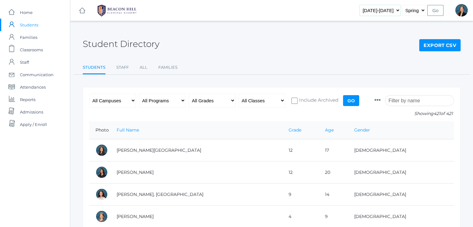
click at [390, 11] on select "[DATE]-[DATE] [DATE]-[DATE] [DATE]-[DATE] [DATE]-[DATE] [DATE]-[DATE] [DATE]-[D…" at bounding box center [380, 10] width 41 height 11
select select "[DATE]-[DATE]"
click at [369, 5] on select "[DATE]-[DATE] [DATE]-[DATE] [DATE]-[DATE] [DATE]-[DATE] [DATE]-[DATE] [DATE]-[D…" at bounding box center [380, 10] width 41 height 11
click at [434, 13] on input "Go" at bounding box center [435, 10] width 16 height 11
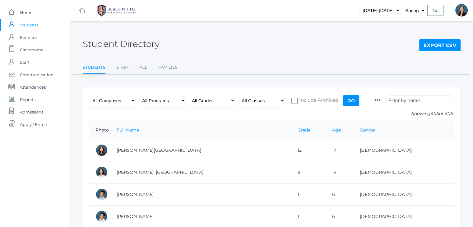
click at [398, 102] on input "search" at bounding box center [419, 100] width 69 height 11
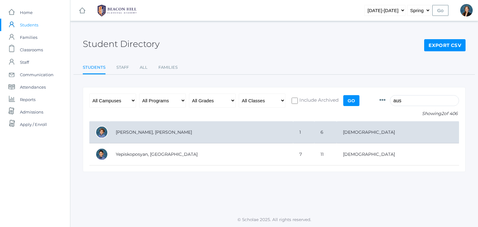
type input "aus"
click at [183, 125] on td "Crosby, Austen" at bounding box center [201, 132] width 184 height 22
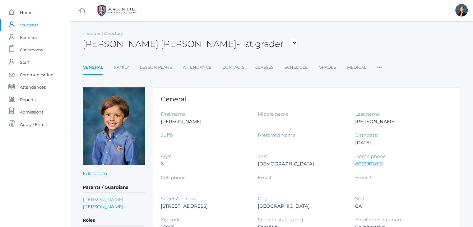
click at [98, 198] on link "[PERSON_NAME]" at bounding box center [103, 199] width 41 height 7
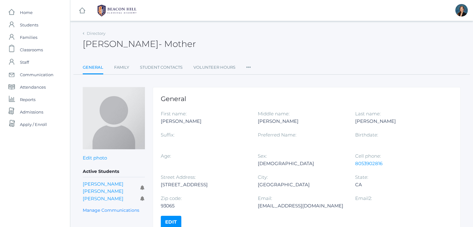
click at [374, 168] on div "Cell phone: 8053902816" at bounding box center [403, 162] width 97 height 21
click at [409, 51] on div "[PERSON_NAME] - Mother [PERSON_NAME] Mother" at bounding box center [272, 40] width 378 height 23
click at [32, 22] on span "Students" at bounding box center [29, 25] width 18 height 12
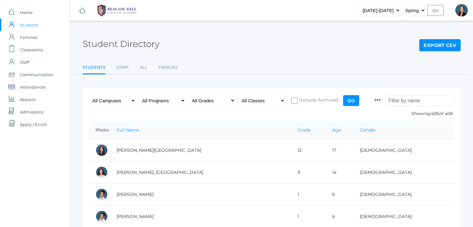
click at [28, 25] on span "Students" at bounding box center [29, 25] width 18 height 12
click at [30, 51] on span "Classrooms" at bounding box center [31, 50] width 23 height 12
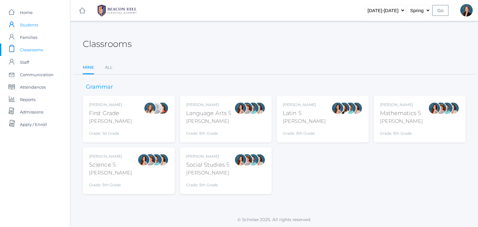
click at [27, 25] on span "Students" at bounding box center [29, 25] width 18 height 12
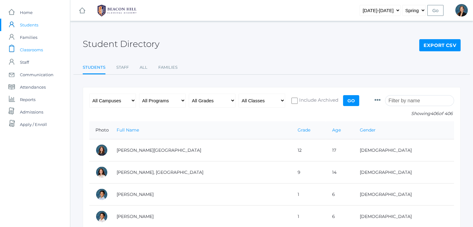
click at [30, 50] on span "Classrooms" at bounding box center [31, 50] width 23 height 12
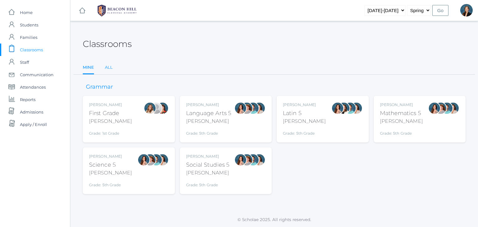
click at [109, 69] on link "All" at bounding box center [109, 67] width 8 height 12
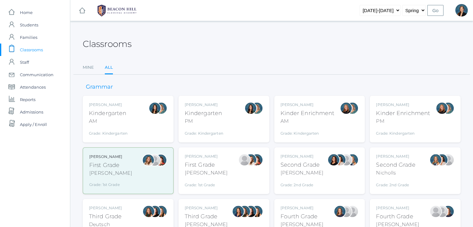
click at [223, 123] on div "Jordyn Dewey Kindergarten PM Grade: Kindergarten *KIND" at bounding box center [224, 119] width 78 height 34
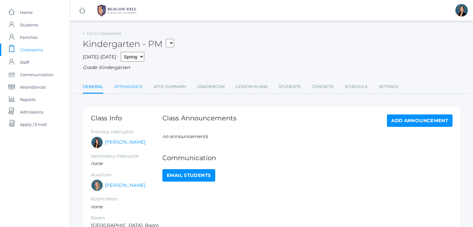
click at [129, 85] on link "Attendance" at bounding box center [128, 87] width 29 height 12
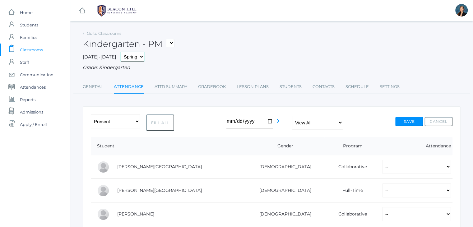
click at [121, 56] on select "Fall Spring" at bounding box center [133, 57] width 24 height 10
select select "1"
click at [121, 52] on select "Fall Spring" at bounding box center [133, 57] width 24 height 10
click at [307, 38] on div "Kindergarten - PM 01LA - First Grade [PERSON_NAME] 05LATIN - Latin 5 [PERSON_NA…" at bounding box center [272, 40] width 378 height 23
click at [290, 70] on div "Grade: Kindergarten" at bounding box center [272, 67] width 378 height 7
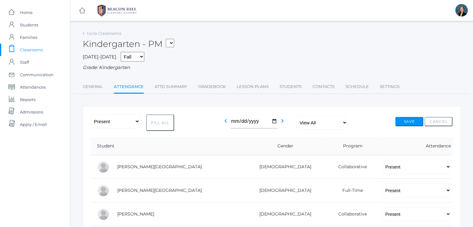
click at [262, 46] on div "Kindergarten - PM 01LA - First Grade [PERSON_NAME] 05LATIN - Latin 5 [PERSON_NA…" at bounding box center [272, 40] width 378 height 23
click at [350, 51] on div "Kindergarten - PM 01LA - First Grade [PERSON_NAME] 05LATIN - Latin 5 [PERSON_NA…" at bounding box center [272, 40] width 378 height 23
click at [34, 50] on span "Classrooms" at bounding box center [31, 50] width 23 height 12
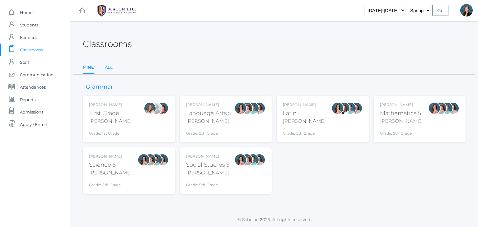
click at [107, 67] on link "All" at bounding box center [109, 67] width 8 height 12
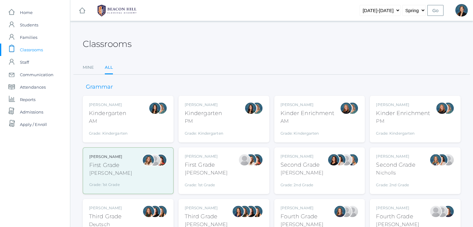
click at [398, 120] on div "PM" at bounding box center [403, 121] width 54 height 7
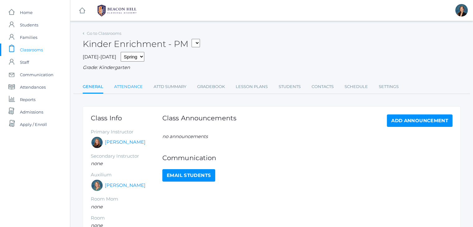
click at [128, 86] on link "Attendance" at bounding box center [128, 87] width 29 height 12
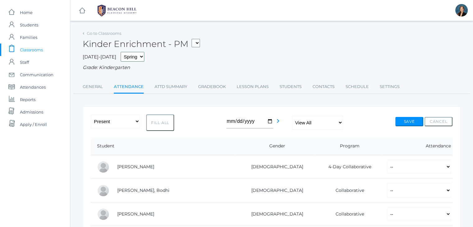
drag, startPoint x: 125, startPoint y: 57, endPoint x: 120, endPoint y: 69, distance: 12.4
click at [120, 69] on div "2025-2026 Fall Spring Grade: Kindergarten" at bounding box center [272, 61] width 378 height 19
select select "1"
click at [121, 52] on select "Fall Spring" at bounding box center [133, 57] width 24 height 10
click at [27, 89] on span "Attendances" at bounding box center [33, 87] width 26 height 12
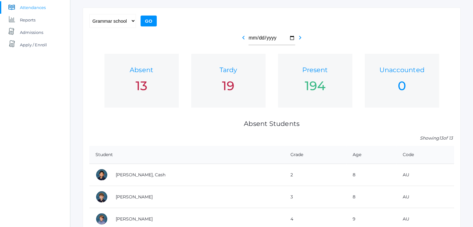
scroll to position [100, 0]
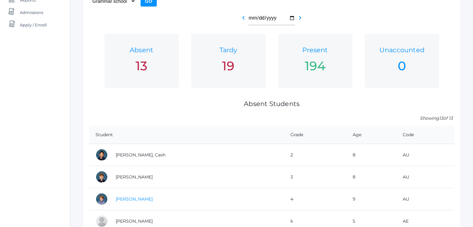
click at [128, 199] on link "[PERSON_NAME]" at bounding box center [134, 199] width 37 height 6
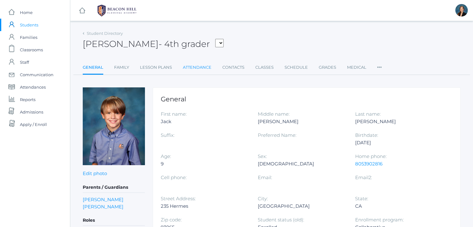
click at [205, 66] on link "Attendance" at bounding box center [197, 67] width 29 height 12
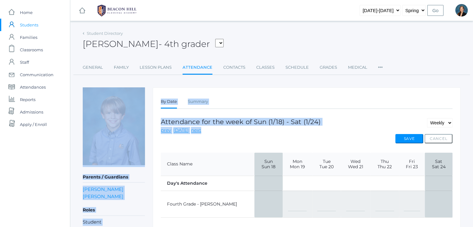
drag, startPoint x: 472, startPoint y: 56, endPoint x: 477, endPoint y: 110, distance: 54.3
click at [473, 110] on html "icons/ui/navigation/home Created with Sketch. Home icons/user/plain Created wit…" at bounding box center [236, 113] width 473 height 227
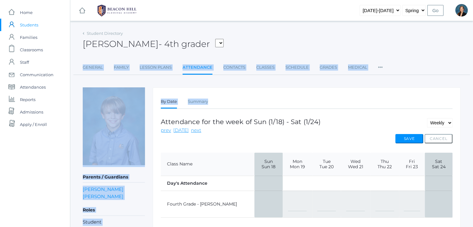
drag, startPoint x: 435, startPoint y: 43, endPoint x: 476, endPoint y: 90, distance: 62.4
click at [473, 90] on html "icons/ui/navigation/home Created with Sketch. Home icons/user/plain Created wit…" at bounding box center [236, 113] width 473 height 227
click at [429, 64] on ul "General Family Lesson Plans Attendance Contacts Classes Schedule Grades Medical…" at bounding box center [272, 67] width 378 height 13
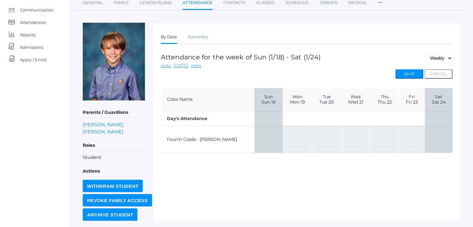
scroll to position [56, 0]
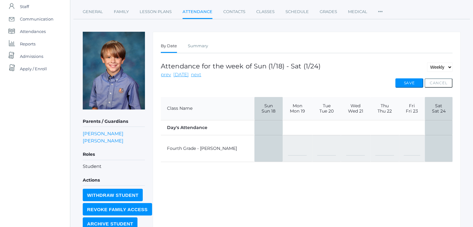
click at [211, 35] on div "By Date Summary By Date Summary Attendance for the week of Sun (1/18) - Sat (1/…" at bounding box center [307, 131] width 308 height 198
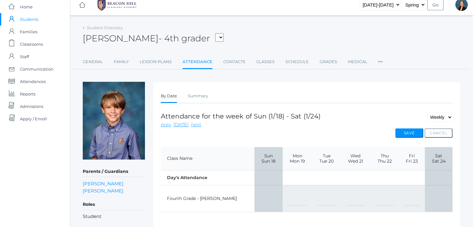
scroll to position [0, 0]
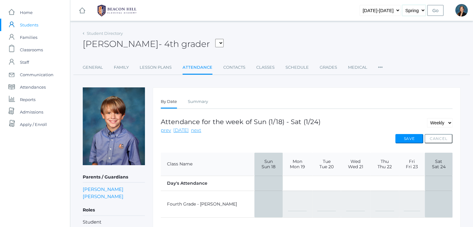
click at [423, 11] on select "Fall Spring" at bounding box center [414, 10] width 24 height 11
select select "1"
click at [403, 5] on select "Fall Spring" at bounding box center [414, 10] width 24 height 11
click at [435, 10] on input "Go" at bounding box center [435, 10] width 16 height 11
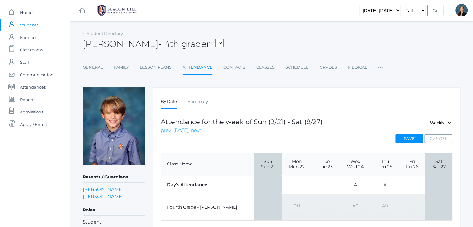
click at [377, 205] on select "-- Present Present-At-Home Tardy Excused Tardy Unexcused Absent Excused Absent …" at bounding box center [385, 207] width 19 height 14
select select "TE"
click at [376, 200] on select "-- Present Present-At-Home Tardy Excused Tardy Unexcused Absent Excused Absent …" at bounding box center [385, 207] width 19 height 14
click at [407, 134] on button "Save" at bounding box center [409, 138] width 28 height 9
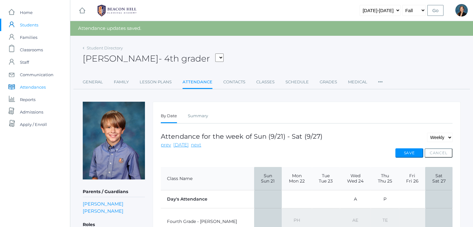
click at [30, 84] on span "Attendances" at bounding box center [33, 87] width 26 height 12
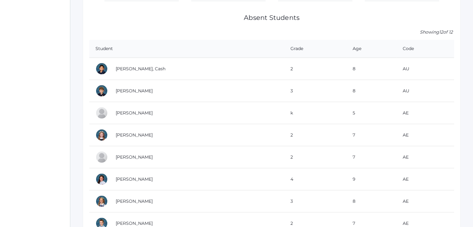
scroll to position [187, 0]
click at [137, 89] on link "[PERSON_NAME]" at bounding box center [134, 90] width 37 height 6
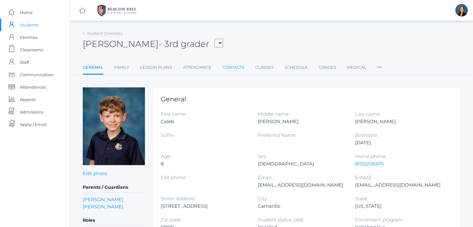
click at [237, 68] on link "Contacts" at bounding box center [233, 67] width 22 height 12
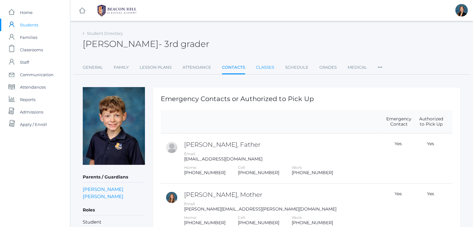
click at [262, 68] on link "Classes" at bounding box center [265, 67] width 18 height 12
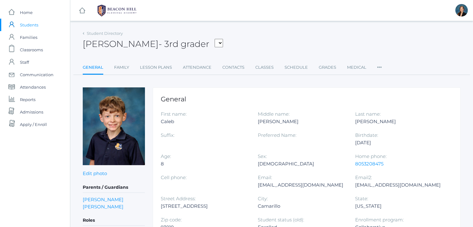
scroll to position [187, 0]
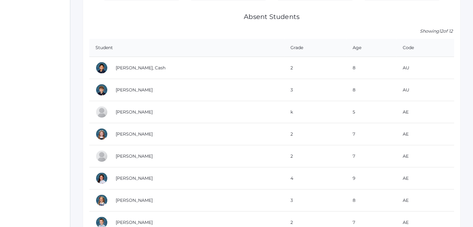
click at [12, 80] on div "icons/ui/navigation/home Created with Sketch. Home icons/user/plain Created wit…" at bounding box center [35, 82] width 70 height 538
click at [129, 66] on link "[PERSON_NAME], Cash" at bounding box center [141, 68] width 50 height 6
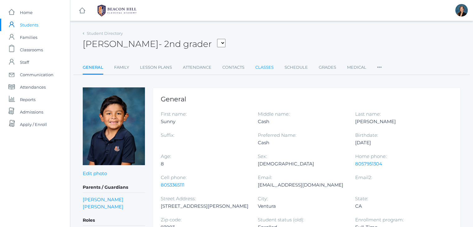
click at [268, 65] on link "Classes" at bounding box center [264, 67] width 18 height 12
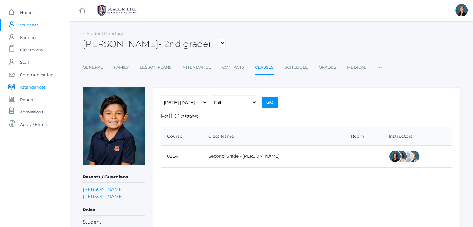
click at [30, 86] on span "Attendances" at bounding box center [33, 87] width 26 height 12
